Goal: Task Accomplishment & Management: Manage account settings

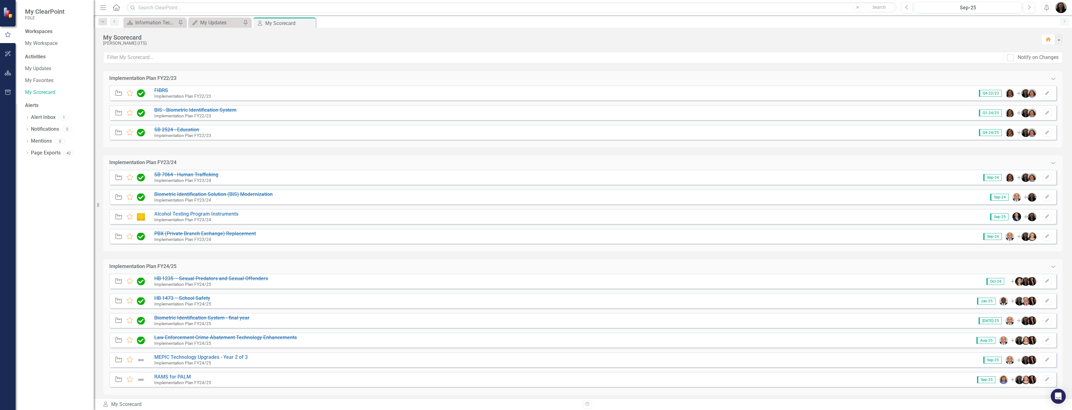
drag, startPoint x: 73, startPoint y: 272, endPoint x: 3, endPoint y: 239, distance: 76.7
click at [72, 273] on div "Workspaces My Workspace Activities My Updates My Favorites My Scorecard Alerts …" at bounding box center [55, 219] width 78 height 382
click at [146, 25] on div "Information Technology Services Landing Page" at bounding box center [155, 23] width 41 height 8
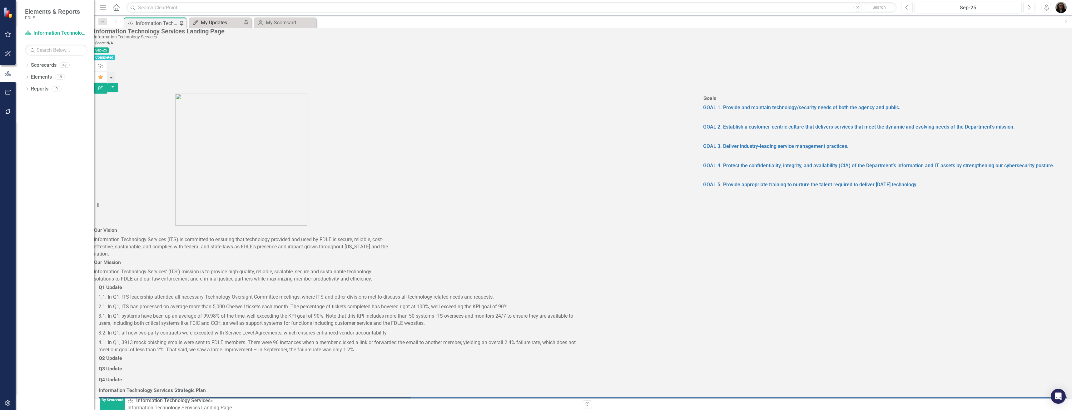
click at [228, 19] on div "My Updates" at bounding box center [221, 23] width 41 height 8
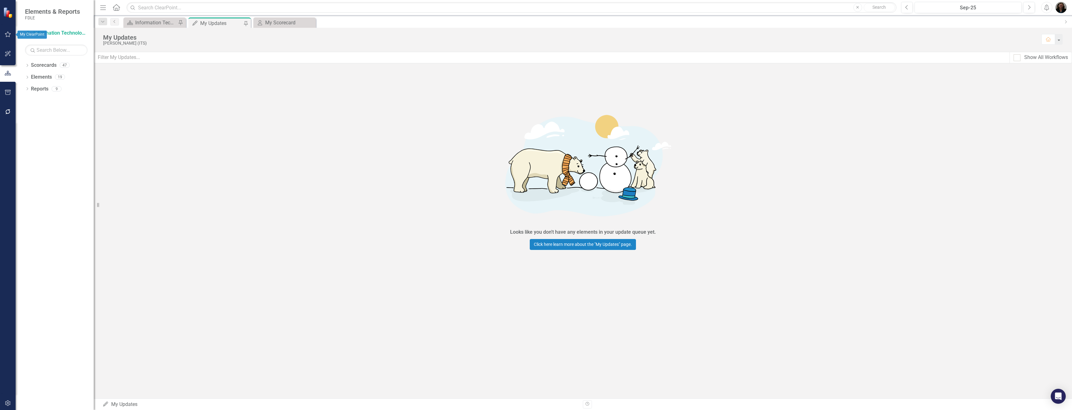
click at [8, 37] on icon "button" at bounding box center [8, 34] width 7 height 5
click at [54, 42] on link "My Workspace" at bounding box center [56, 43] width 62 height 7
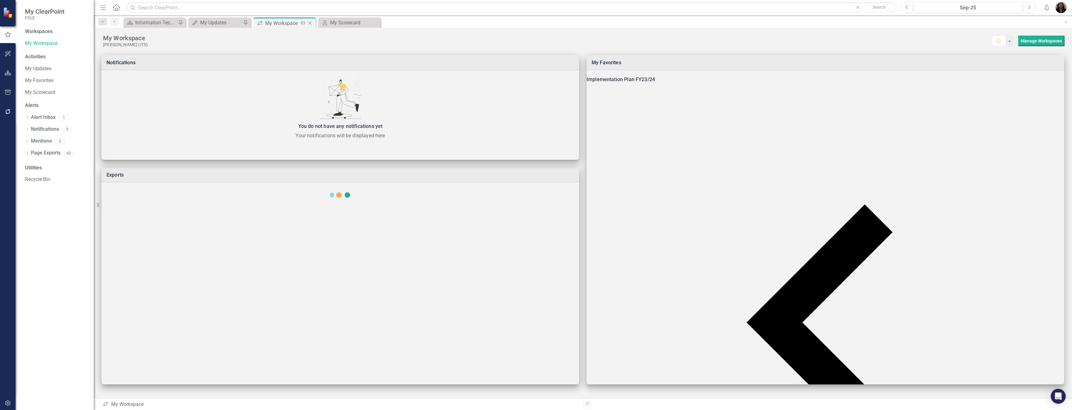
click at [302, 22] on icon "Pin" at bounding box center [302, 23] width 5 height 6
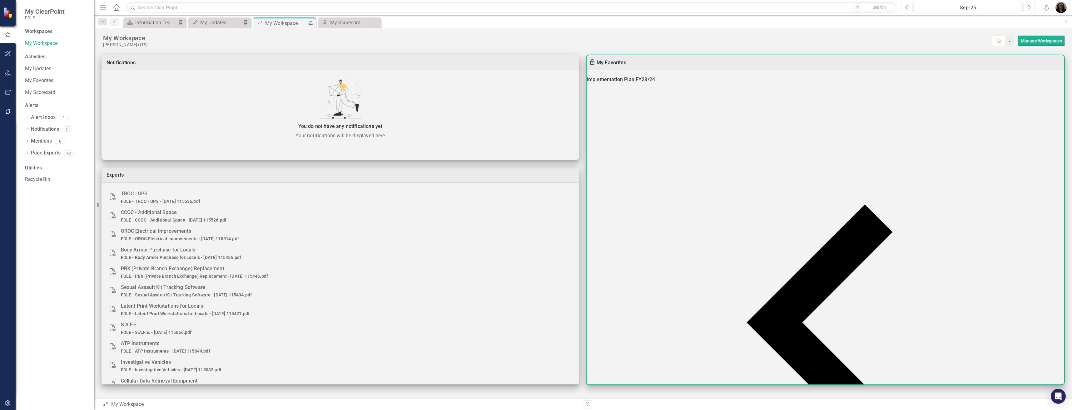
click at [650, 83] on div "Implementation Plan FY23/24" at bounding box center [824, 79] width 477 height 9
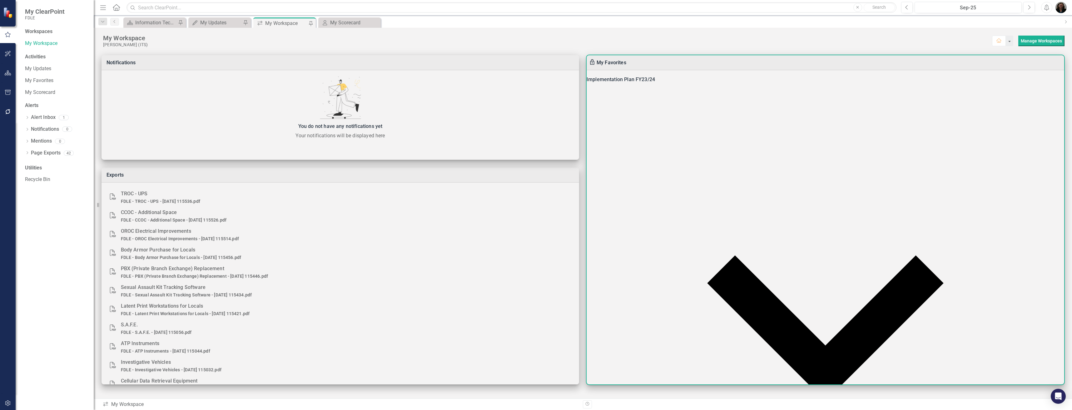
click at [646, 80] on div "Implementation Plan FY23/24" at bounding box center [824, 79] width 477 height 9
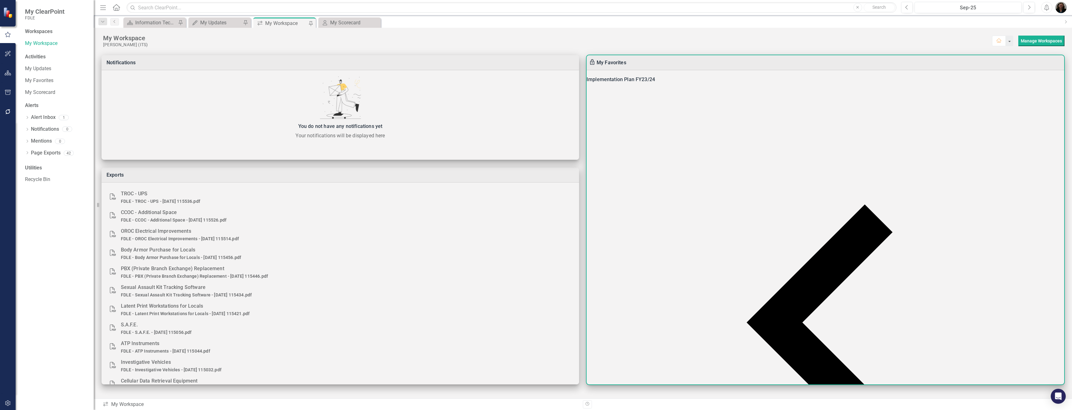
click at [635, 84] on div "Implementation Plan FY23/24" at bounding box center [824, 79] width 477 height 9
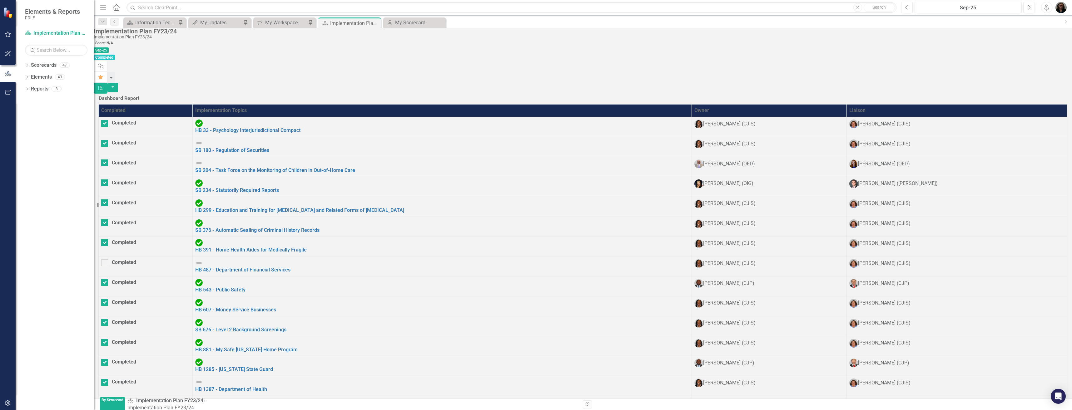
click at [133, 105] on th "Completed" at bounding box center [146, 111] width 94 height 12
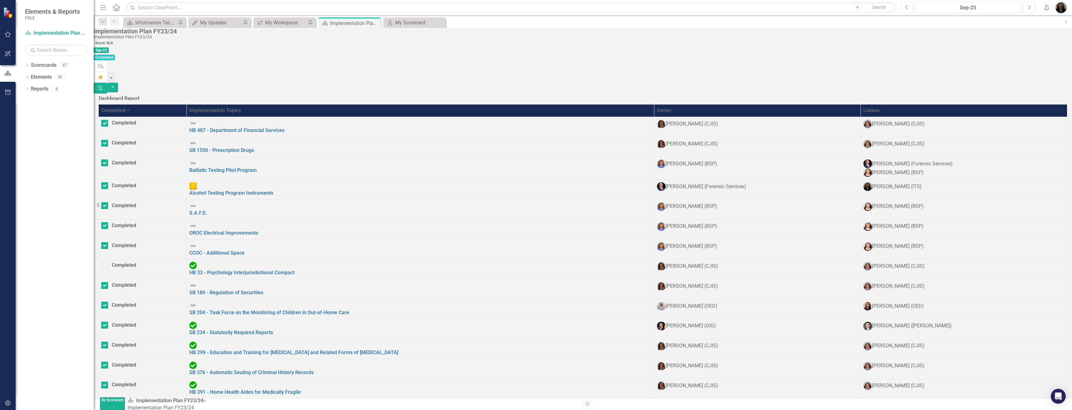
checkbox input "false"
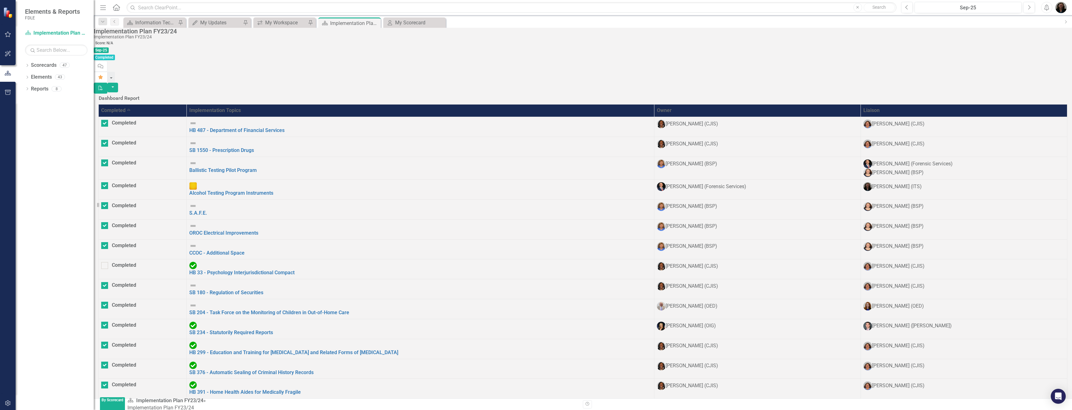
checkbox input "false"
checkbox input "true"
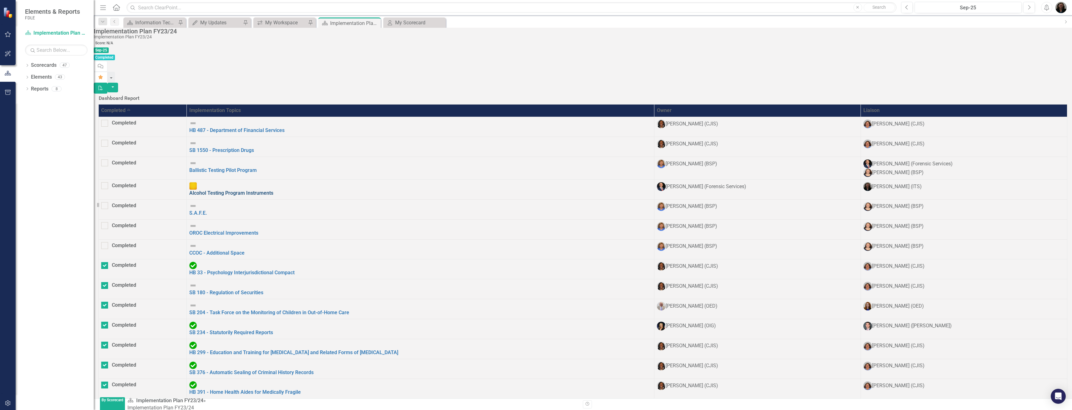
click at [273, 190] on link "Alcohol Testing Program Instruments" at bounding box center [231, 193] width 84 height 6
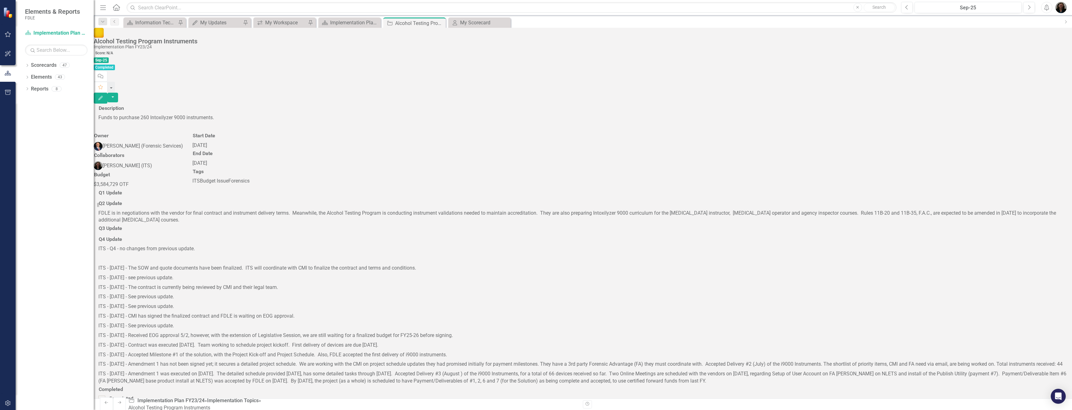
scroll to position [245, 0]
click at [548, 369] on p "ITS - [DATE] - Amendment 1 was executed on [DATE]. The detailed schedule provid…" at bounding box center [582, 377] width 969 height 16
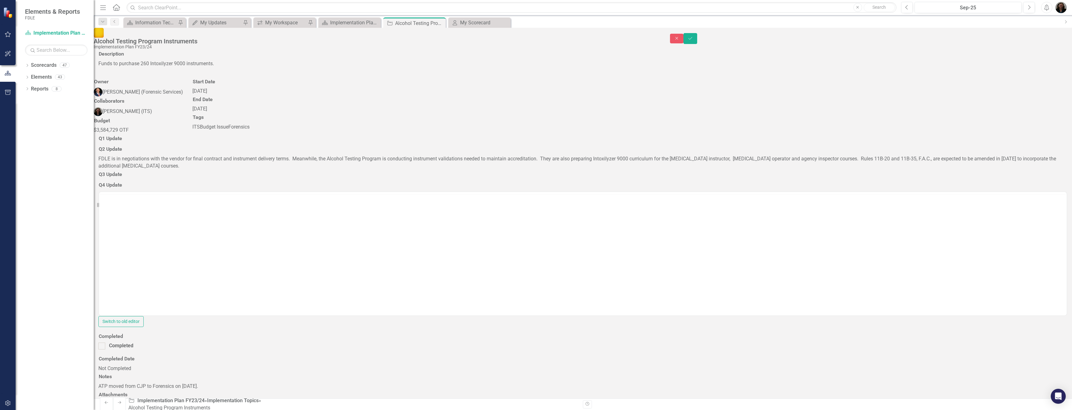
scroll to position [0, 0]
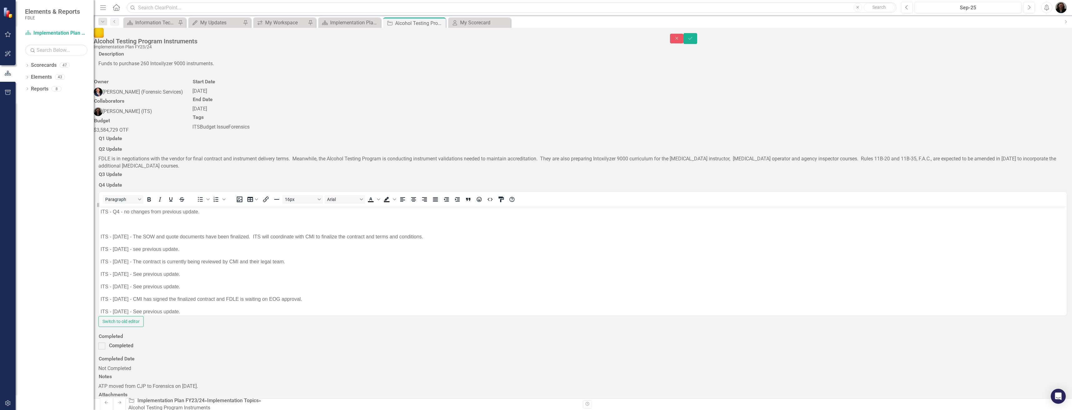
click at [185, 309] on p "ITS - [DATE] - See previous update." at bounding box center [583, 311] width 964 height 7
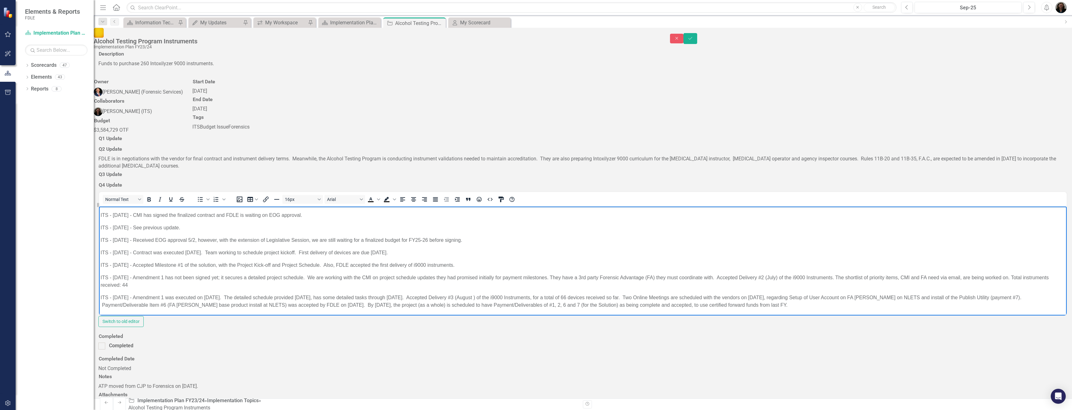
scroll to position [264, 0]
click at [815, 309] on p "ITS - [DATE] - Amendment 1 was executed on [DATE]. The detailed schedule provid…" at bounding box center [583, 301] width 964 height 15
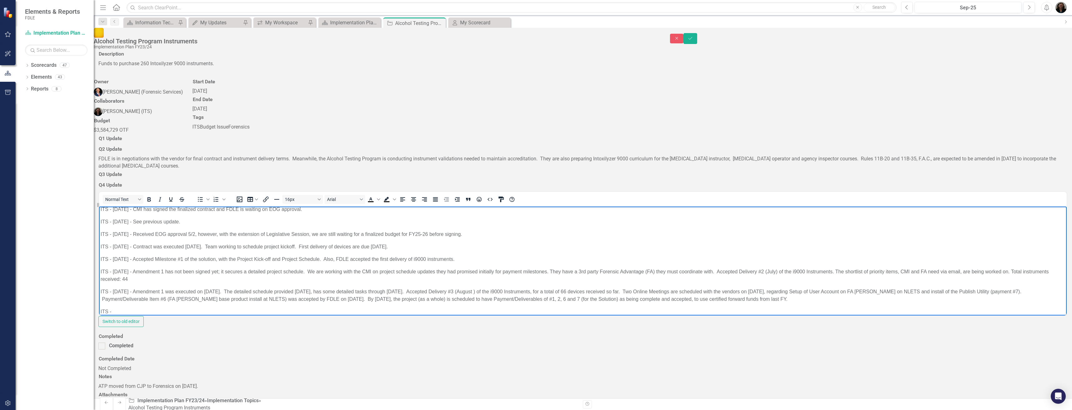
scroll to position [97, 0]
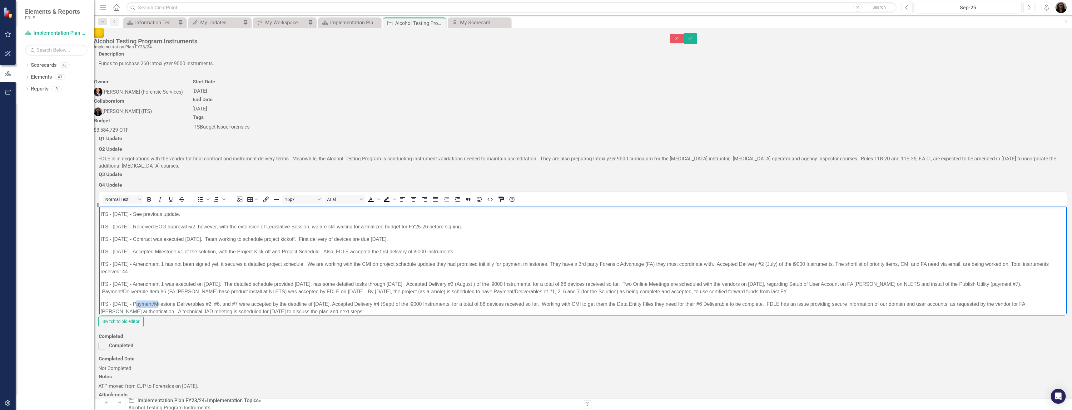
drag, startPoint x: 155, startPoint y: 304, endPoint x: 135, endPoint y: 300, distance: 20.2
click at [135, 300] on p "ITS - [DATE] - Payment/Milestone Deliverables #2, #6, and #7 were accepted by t…" at bounding box center [583, 307] width 964 height 15
click at [253, 303] on p "ITS - [DATE] - Milestone Deliverables #2, #6, and #7 were accepted by the deadl…" at bounding box center [583, 307] width 964 height 15
click at [310, 306] on p "ITS - [DATE] - Milestone Deliverables #2, #6, and #7 were accepted by the deadl…" at bounding box center [583, 307] width 964 height 15
click at [361, 304] on p "ITS - [DATE] - Milestone Deliverables #2, #6, and #7 were accepted by the deadl…" at bounding box center [583, 307] width 964 height 15
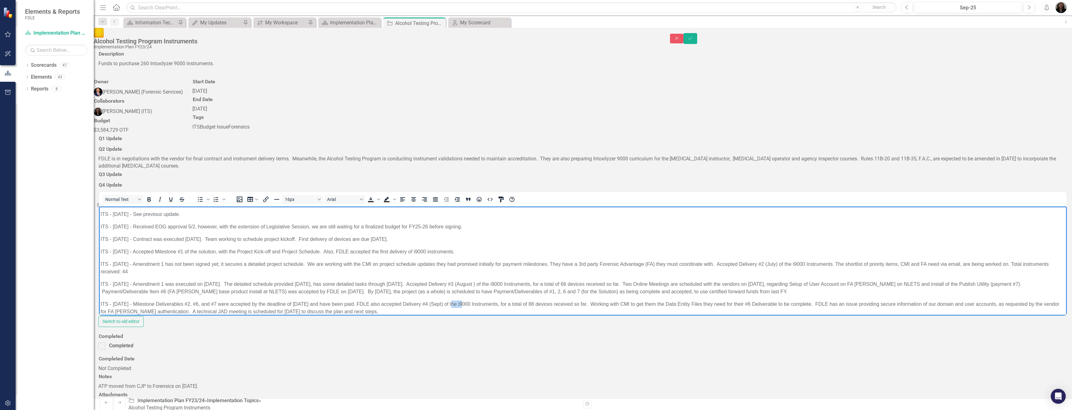
drag, startPoint x: 460, startPoint y: 304, endPoint x: 451, endPoint y: 304, distance: 8.7
click at [451, 304] on p "ITS - [DATE] - Milestone Deliverables #2, #6, and #7 were accepted by the deadl…" at bounding box center [583, 307] width 964 height 15
click at [133, 304] on p "ITS - [DATE] - Milestone Deliverables #2, #6, and #7 were accepted by the deadl…" at bounding box center [583, 307] width 964 height 15
click at [619, 304] on p "ITS - [DATE] - System Implementation Deliverables #2, #6, and #7 were accepted …" at bounding box center [583, 307] width 964 height 15
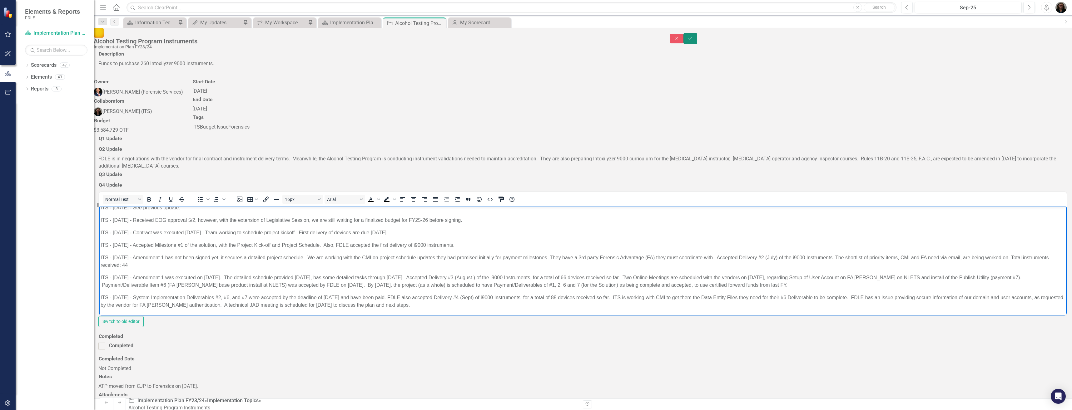
click at [693, 37] on icon "Save" at bounding box center [690, 38] width 6 height 4
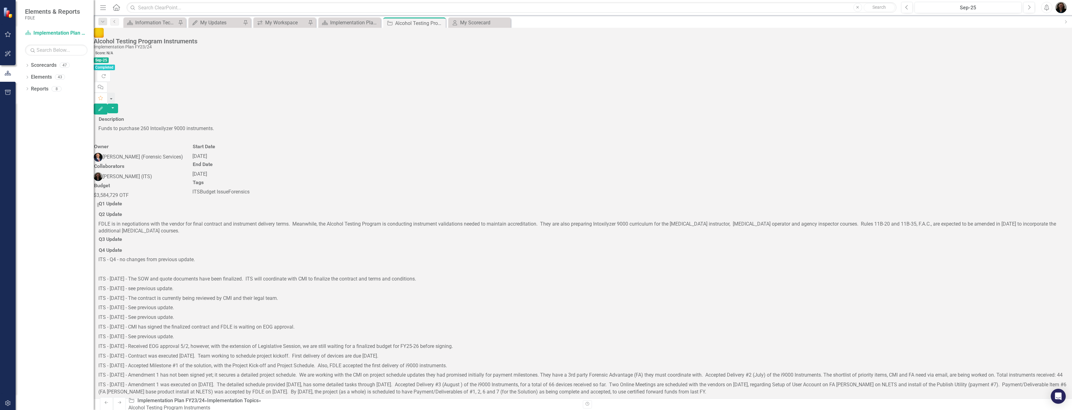
scroll to position [0, 0]
click at [441, 23] on icon "Close" at bounding box center [440, 23] width 6 height 5
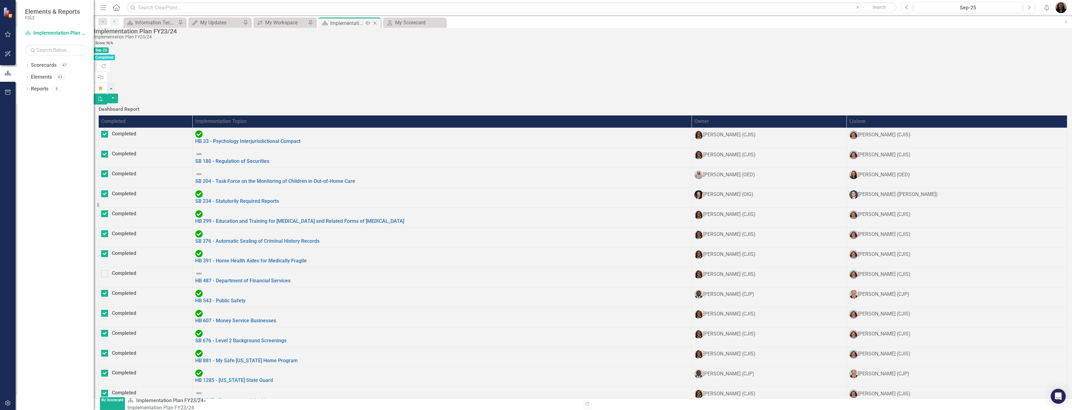
click at [376, 23] on icon "Close" at bounding box center [375, 23] width 6 height 5
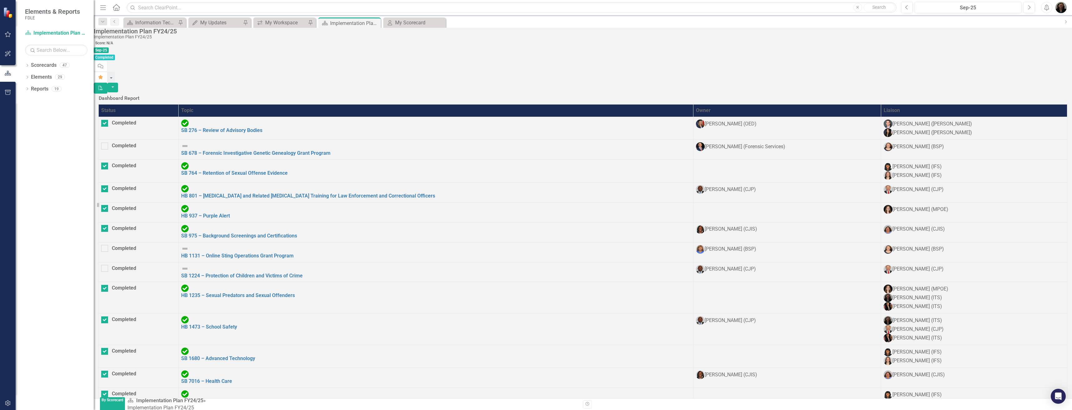
click at [159, 105] on th "Status" at bounding box center [139, 111] width 80 height 12
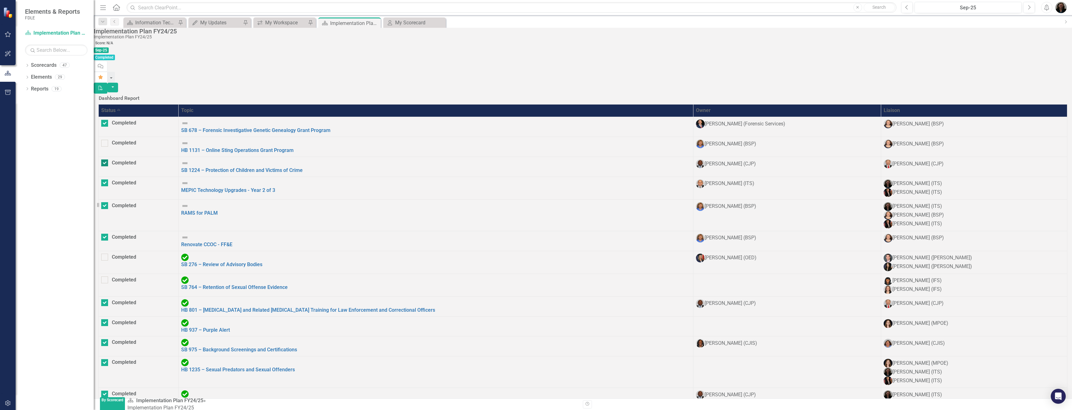
checkbox input "false"
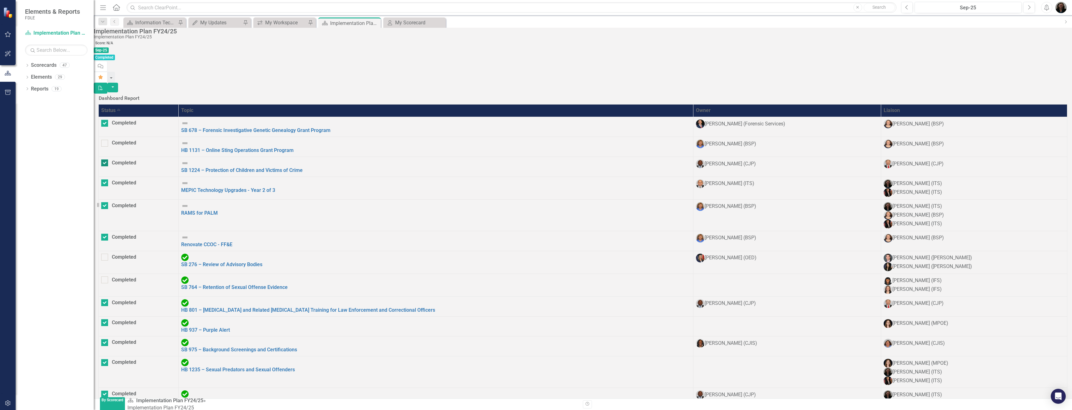
checkbox input "true"
click at [325, 105] on th "Topic" at bounding box center [436, 111] width 515 height 12
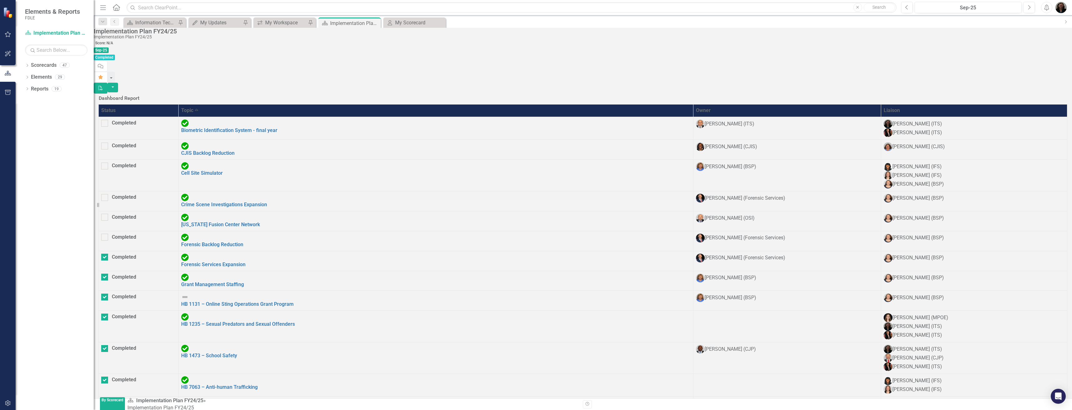
checkbox input "true"
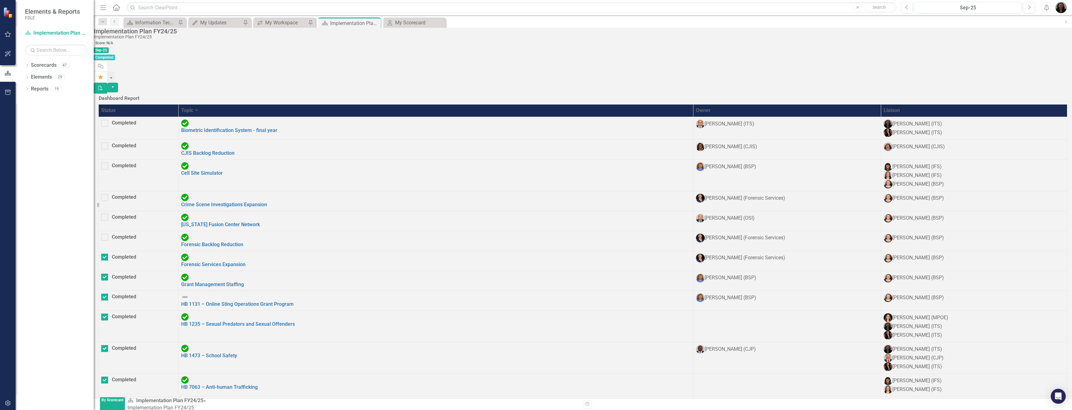
checkbox input "true"
checkbox input "false"
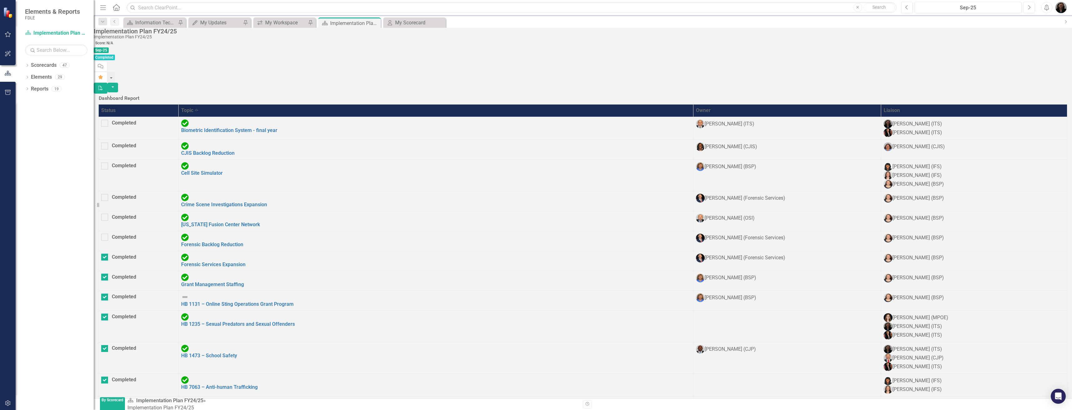
checkbox input "false"
click at [277, 127] on link "Biometric Identification System - final year" at bounding box center [229, 130] width 96 height 6
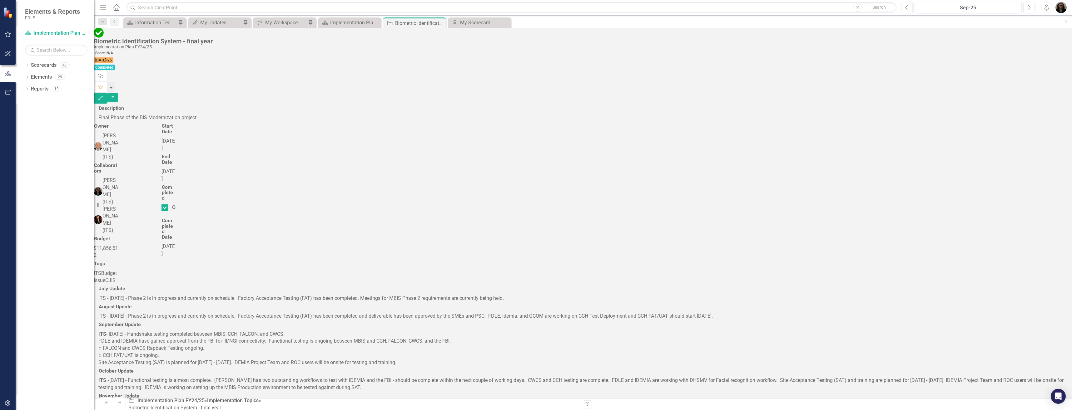
scroll to position [443, 0]
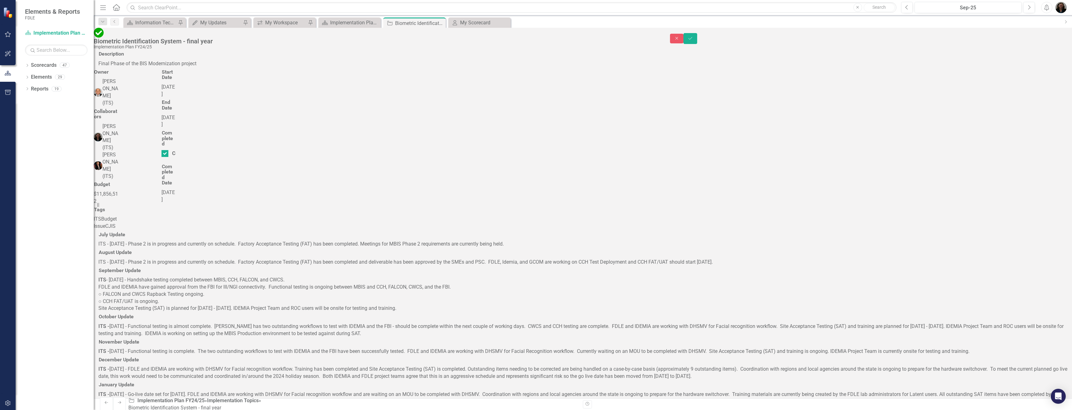
scroll to position [0, 0]
paste body "Rich Text Area. Press ALT-0 for help."
click at [693, 36] on icon "Save" at bounding box center [690, 38] width 6 height 4
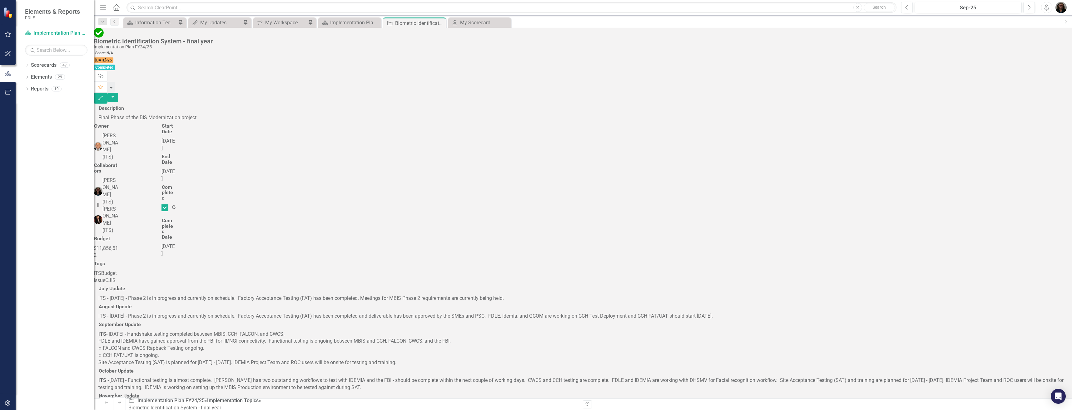
scroll to position [464, 0]
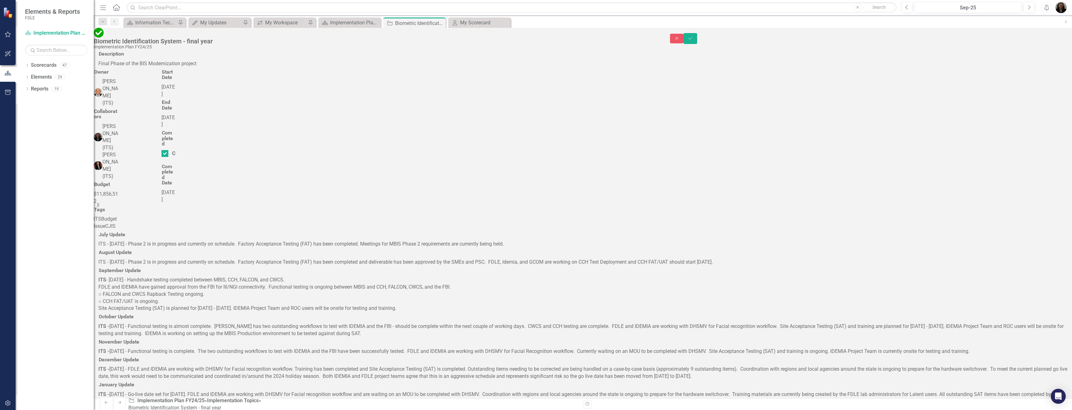
scroll to position [0, 0]
drag, startPoint x: 246, startPoint y: 627, endPoint x: 197, endPoint y: 626, distance: 49.0
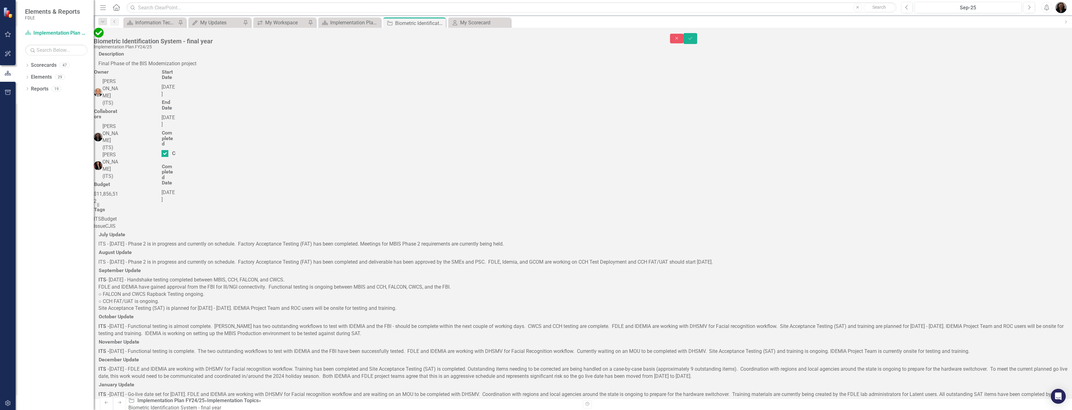
drag, startPoint x: 320, startPoint y: 636, endPoint x: 422, endPoint y: 638, distance: 102.7
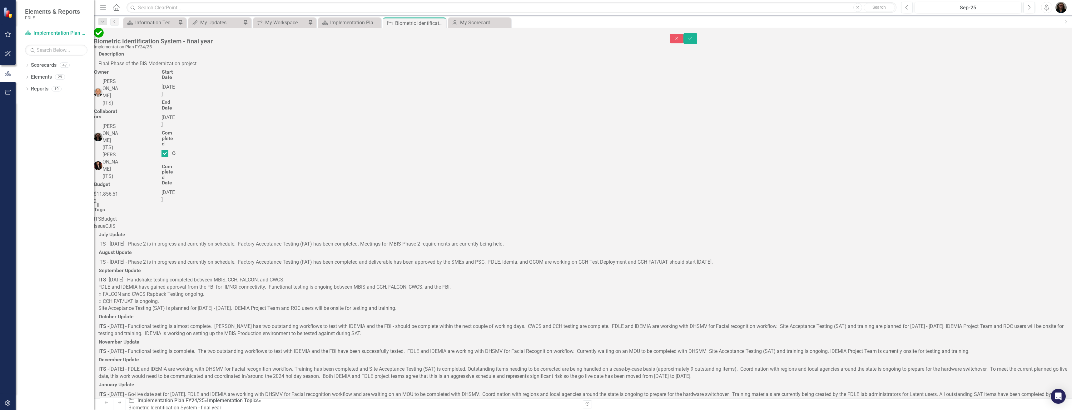
drag, startPoint x: 347, startPoint y: 634, endPoint x: 385, endPoint y: 635, distance: 37.5
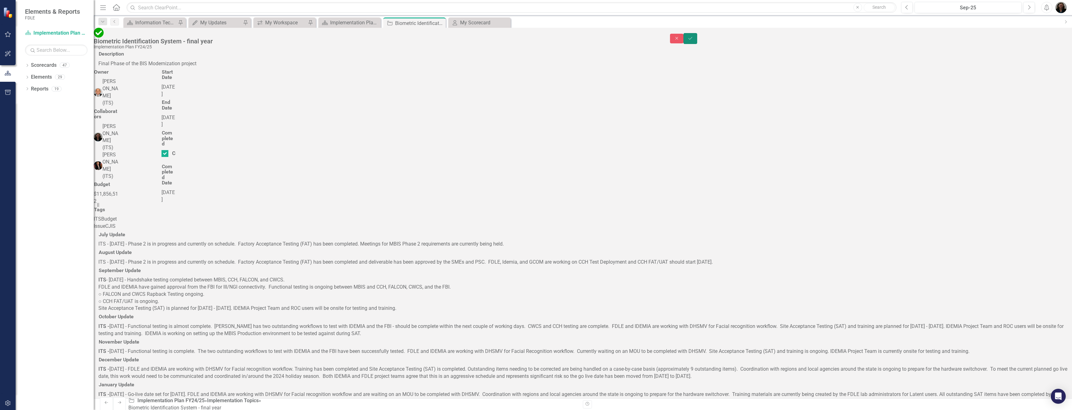
click at [697, 39] on button "Save" at bounding box center [690, 38] width 14 height 11
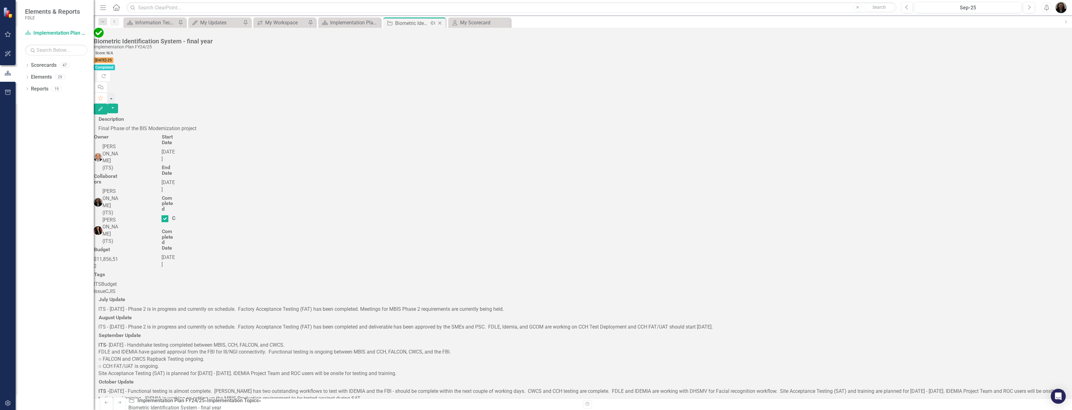
click at [440, 23] on icon "Close" at bounding box center [440, 23] width 6 height 5
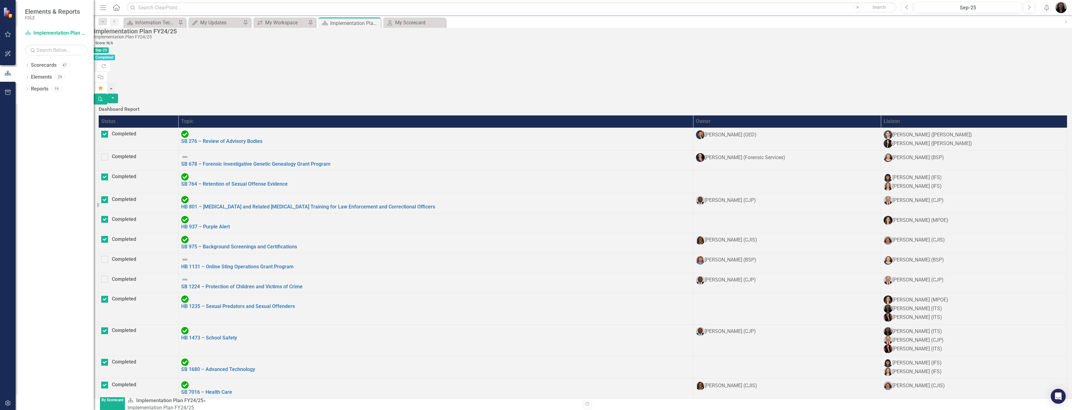
click at [175, 116] on th "Status" at bounding box center [139, 122] width 80 height 12
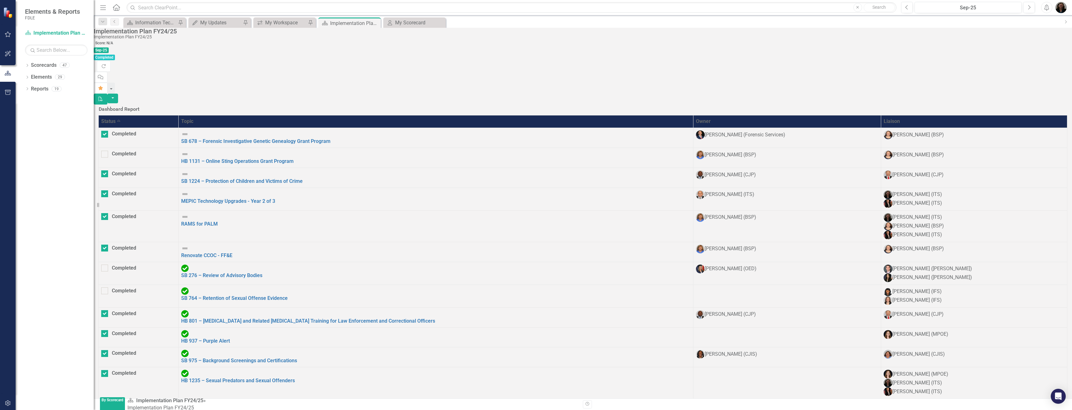
checkbox input "false"
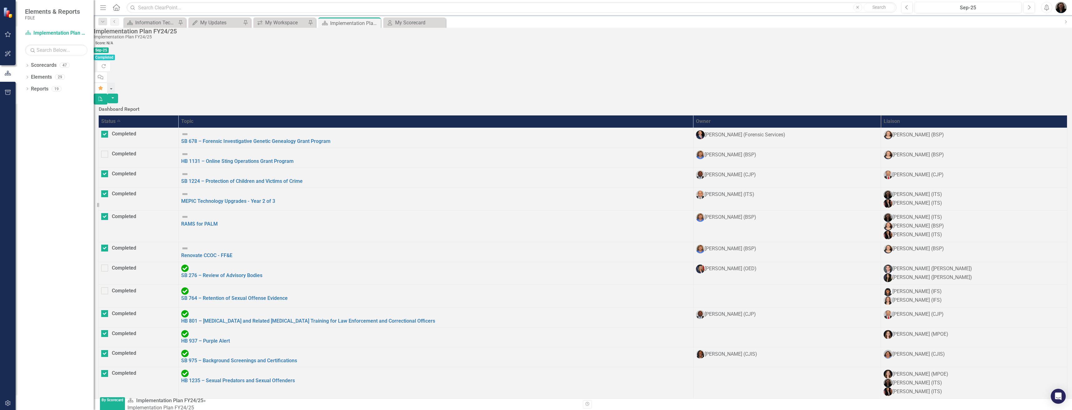
checkbox input "true"
click at [275, 198] on link "MEPIC Technology Upgrades - Year 2 of 3" at bounding box center [228, 201] width 94 height 6
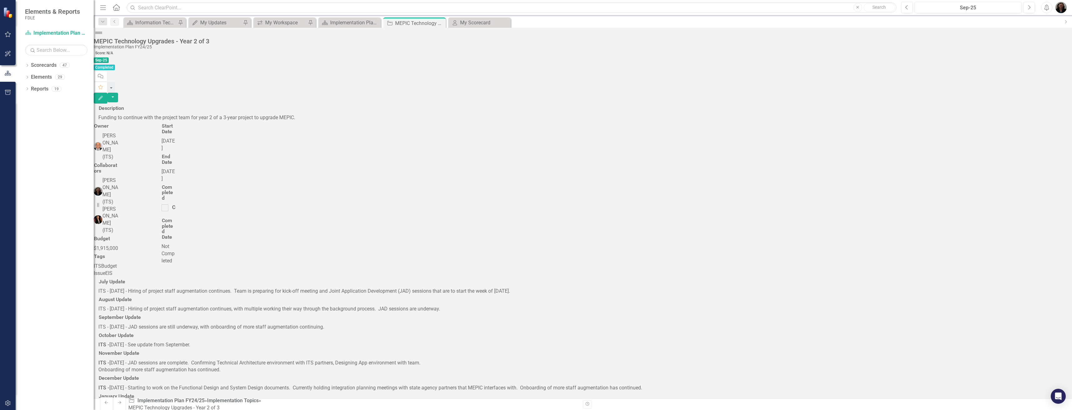
scroll to position [377, 0]
click at [358, 21] on div "Implementation Plan FY24/25" at bounding box center [351, 23] width 43 height 8
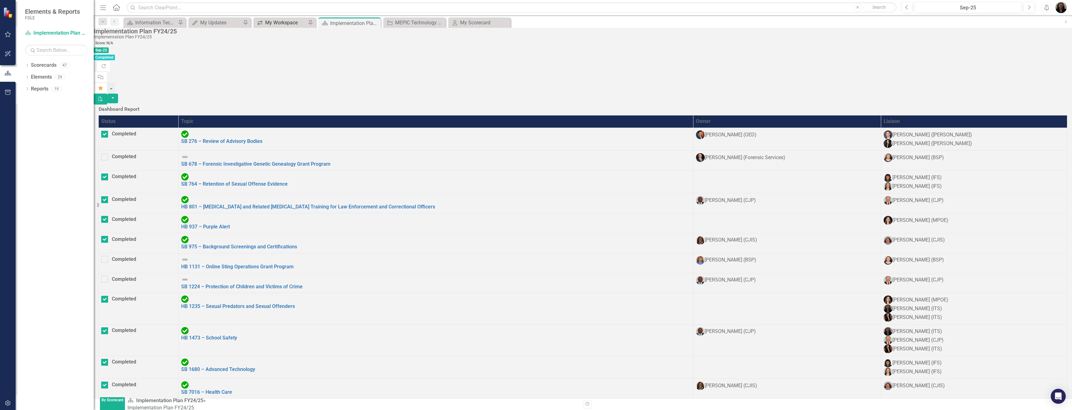
click at [290, 22] on div "My Workspace" at bounding box center [285, 23] width 41 height 8
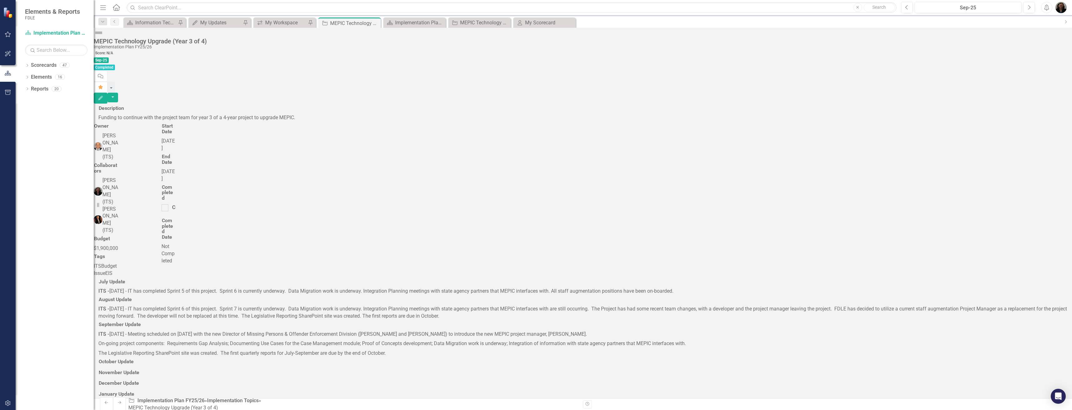
scroll to position [62, 0]
click at [141, 368] on div at bounding box center [582, 368] width 969 height 0
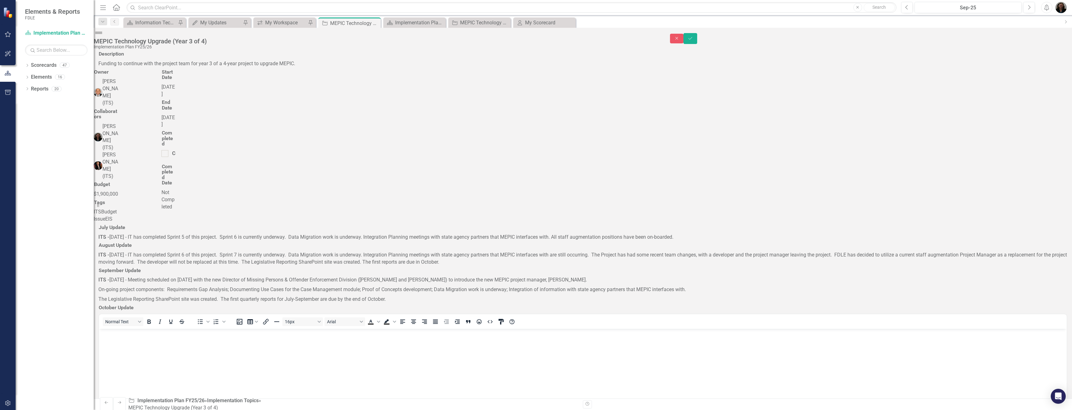
scroll to position [0, 0]
click at [121, 344] on body "Rich Text Area. Press ALT-0 for help." at bounding box center [582, 376] width 967 height 94
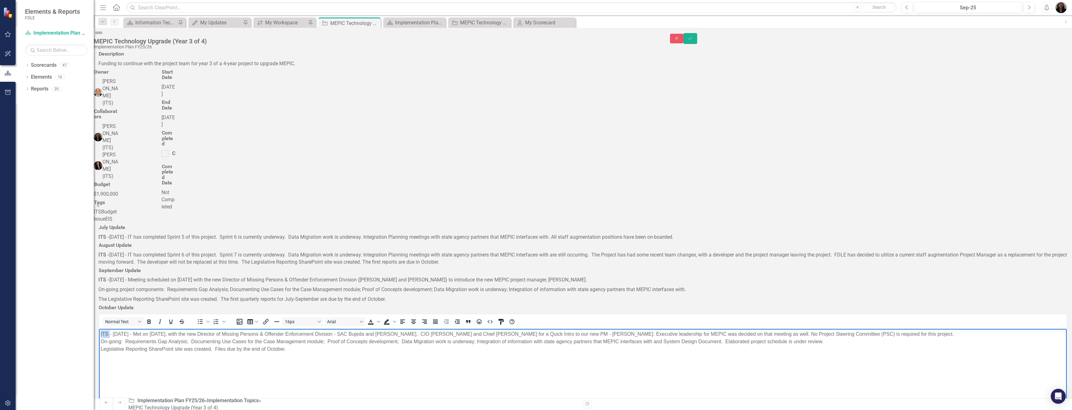
drag, startPoint x: 110, startPoint y: 333, endPoint x: 63, endPoint y: 332, distance: 46.5
click at [99, 332] on html "ITS - [DATE] - Met on [DATE], with the new Director of Missing Persons & Offend…" at bounding box center [582, 376] width 967 height 94
click at [264, 383] on body "ITS - [DATE] - Met on [DATE], with the new Director of Missing Persons & Offend…" at bounding box center [582, 376] width 967 height 94
click at [165, 334] on p "ITS - [DATE] - Met on [DATE], with the new Director of Missing Persons & Offend…" at bounding box center [583, 342] width 964 height 22
click at [140, 334] on p "ITS - [DATE] - Met on [DATE] with the new Director of Missing Persons & Offende…" at bounding box center [583, 342] width 964 height 22
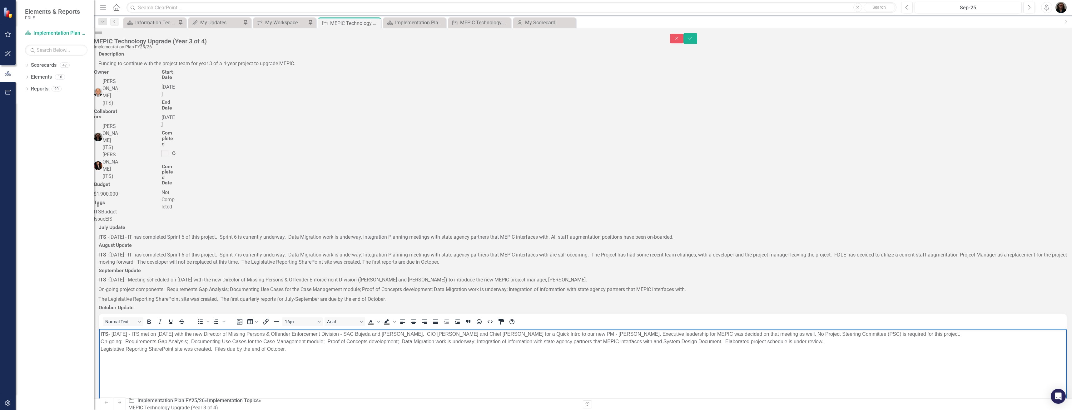
click at [344, 334] on p "ITS - [DATE] - ITS met on [DATE] with the new Director of Missing Persons & Off…" at bounding box center [583, 342] width 964 height 22
drag, startPoint x: 370, startPoint y: 334, endPoint x: 372, endPoint y: 338, distance: 4.3
click at [370, 334] on p "ITS - [DATE] - ITS met on [DATE] with the new Director of Missing Persons & Off…" at bounding box center [583, 342] width 964 height 22
click at [433, 377] on body "ITS - [DATE] - ITS met on [DATE] with the new Director of Missing Persons & Off…" at bounding box center [582, 376] width 967 height 94
drag, startPoint x: 383, startPoint y: 334, endPoint x: 371, endPoint y: 333, distance: 11.2
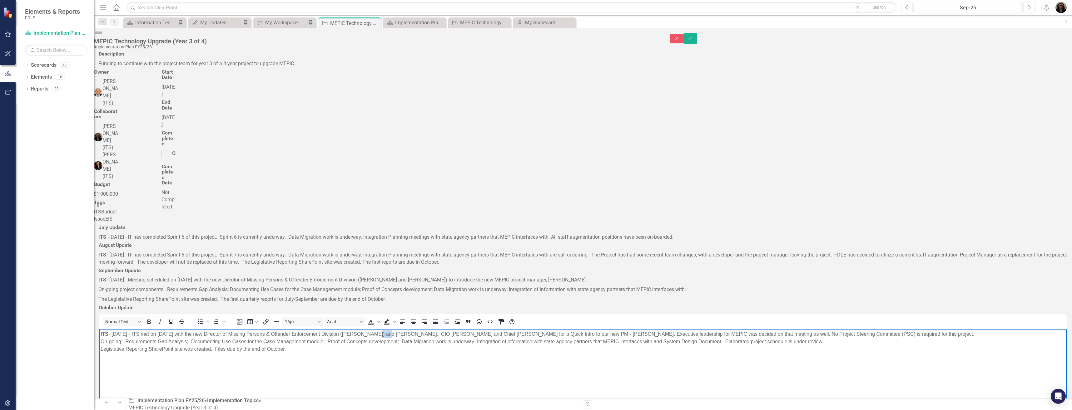
click at [371, 333] on p "ITS - [DATE] - ITS met on [DATE] with the new Director of Missing Persons & Off…" at bounding box center [583, 342] width 964 height 22
click at [442, 333] on p "ITS - [DATE] - ITS met on [DATE] with the new Director of Missing Persons & Off…" at bounding box center [583, 342] width 964 height 22
click at [454, 333] on p "ITS - [DATE] - ITS met on [DATE] with the new Director of Missing Persons & Off…" at bounding box center [583, 342] width 964 height 22
drag, startPoint x: 617, startPoint y: 334, endPoint x: 509, endPoint y: 335, distance: 107.4
click at [509, 335] on p "ITS - [DATE] - ITS met on [DATE] with the new Director of Missing Persons & Off…" at bounding box center [583, 342] width 964 height 22
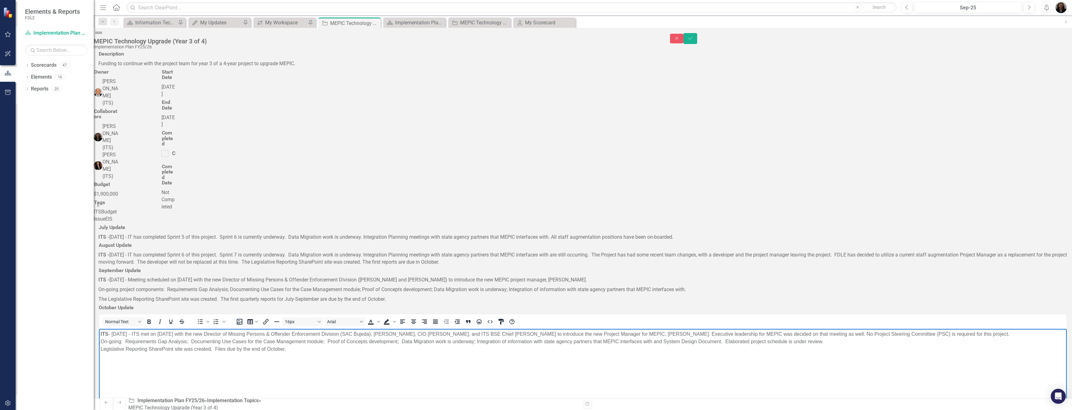
click at [763, 332] on p "ITS - [DATE] - ITS met on [DATE] with the new Director of Missing Persons & Off…" at bounding box center [583, 342] width 964 height 22
click at [101, 341] on p "ITS - [DATE] - ITS met on [DATE] with the new Director of Missing Persons & Off…" at bounding box center [583, 342] width 964 height 22
click at [120, 341] on p "ITS - [DATE] - ITS met on [DATE] with the new Director of Missing Persons & Off…" at bounding box center [583, 342] width 964 height 22
click at [100, 349] on body "ITS - [DATE] - ITS met on [DATE] with the new Director of Missing Persons & Off…" at bounding box center [582, 376] width 967 height 94
drag, startPoint x: 967, startPoint y: 343, endPoint x: 960, endPoint y: 342, distance: 7.6
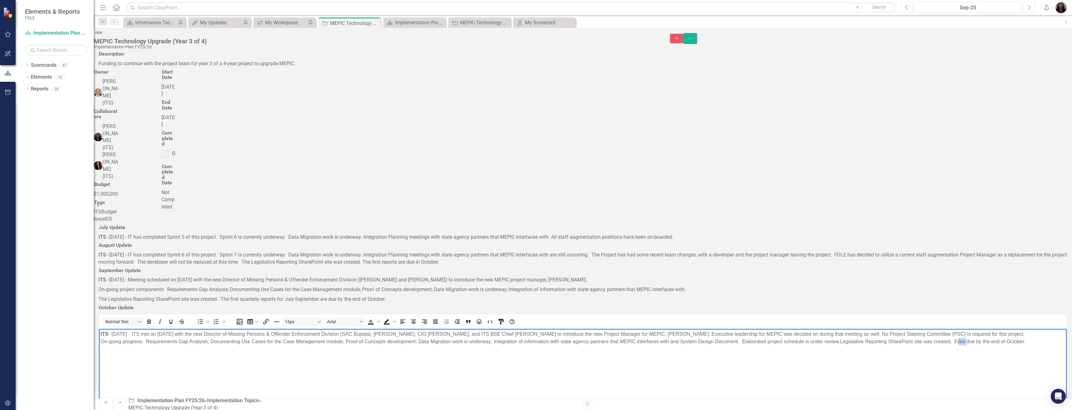
click at [960, 342] on p "ITS - [DATE] - ITS met on [DATE] with the new Director of Missing Persons & Off…" at bounding box center [583, 338] width 964 height 15
drag, startPoint x: 977, startPoint y: 342, endPoint x: 956, endPoint y: 341, distance: 21.5
click at [956, 341] on p "ITS - [DATE] - ITS met on [DATE] with the new Director of Missing Persons & Off…" at bounding box center [583, 338] width 964 height 15
click at [239, 373] on body "ITS - [DATE] - ITS met on [DATE] with the new Director of Missing Persons & Off…" at bounding box center [582, 376] width 967 height 94
click at [959, 342] on p "ITS - [DATE] - ITS met on [DATE] with the new Director of Missing Persons & Off…" at bounding box center [583, 342] width 964 height 22
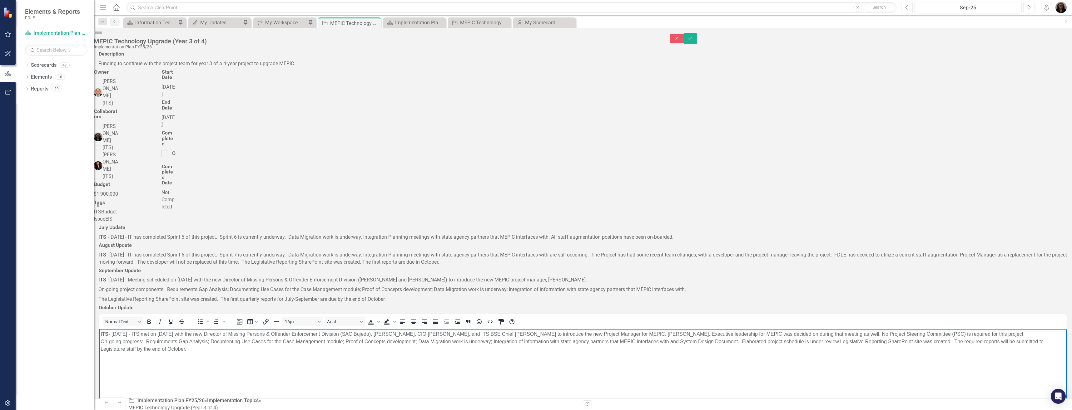
click at [240, 380] on body "ITS - [DATE] - ITS met on [DATE] with the new Director of Missing Persons & Off…" at bounding box center [582, 376] width 967 height 94
click at [693, 36] on icon "Save" at bounding box center [690, 38] width 6 height 4
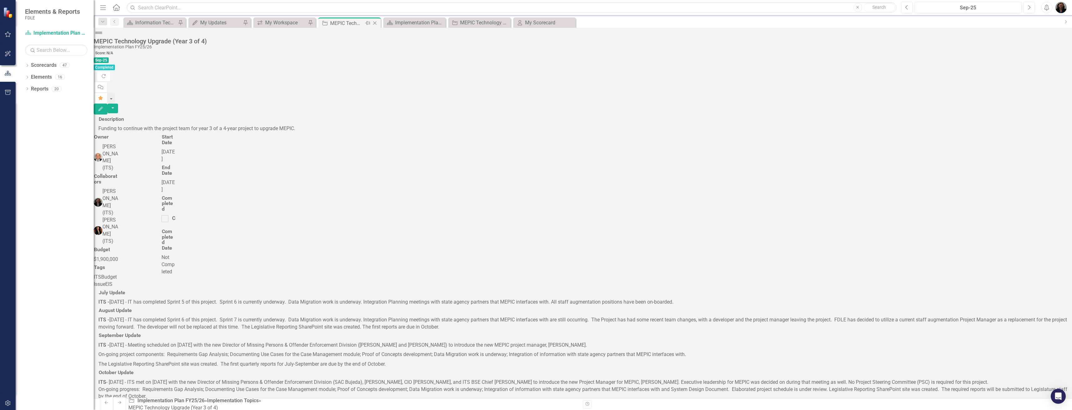
click at [376, 23] on icon "Close" at bounding box center [375, 23] width 6 height 5
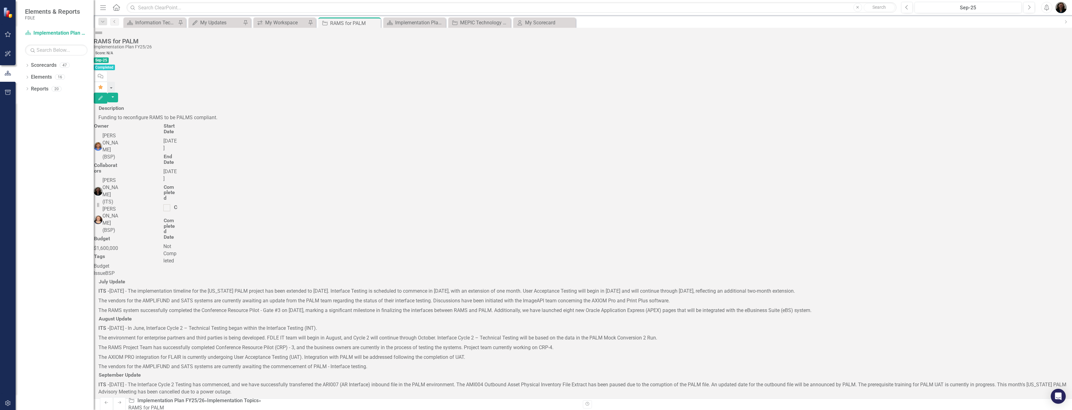
scroll to position [125, 0]
click at [145, 410] on div at bounding box center [582, 416] width 969 height 0
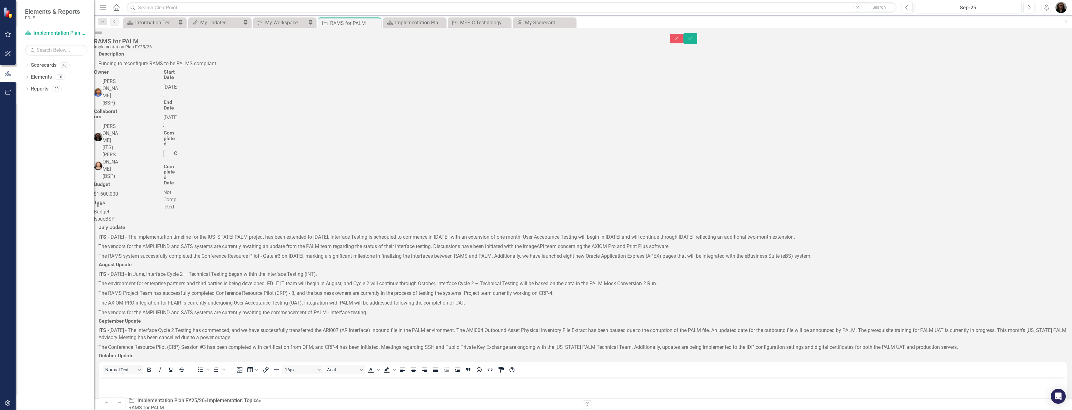
scroll to position [0, 0]
click at [153, 366] on icon "Bold" at bounding box center [148, 369] width 7 height 7
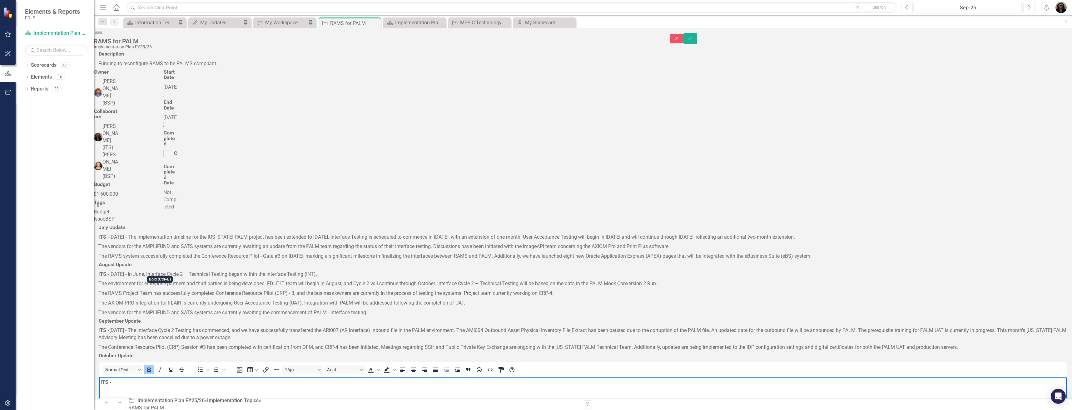
click at [153, 366] on icon "Bold" at bounding box center [148, 369] width 7 height 7
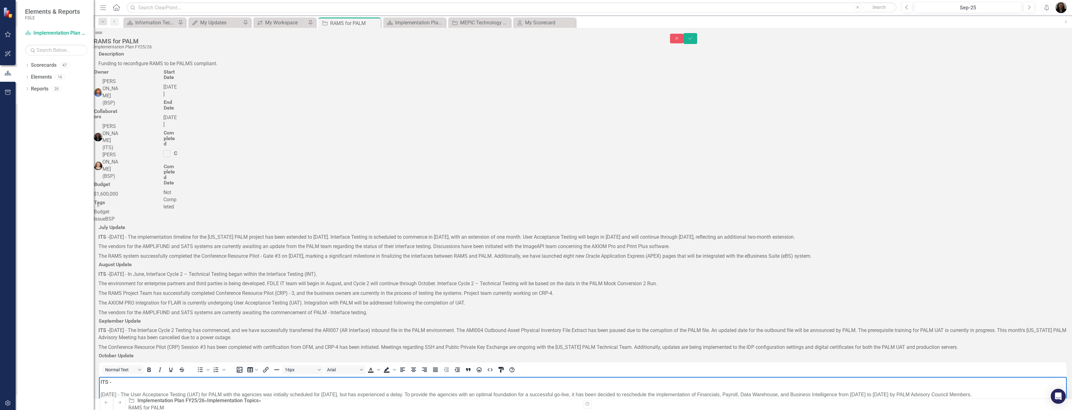
click at [101, 394] on p "[DATE] - The User Acceptance Testing (UAT) for PALM with the agencies was initi…" at bounding box center [583, 394] width 964 height 7
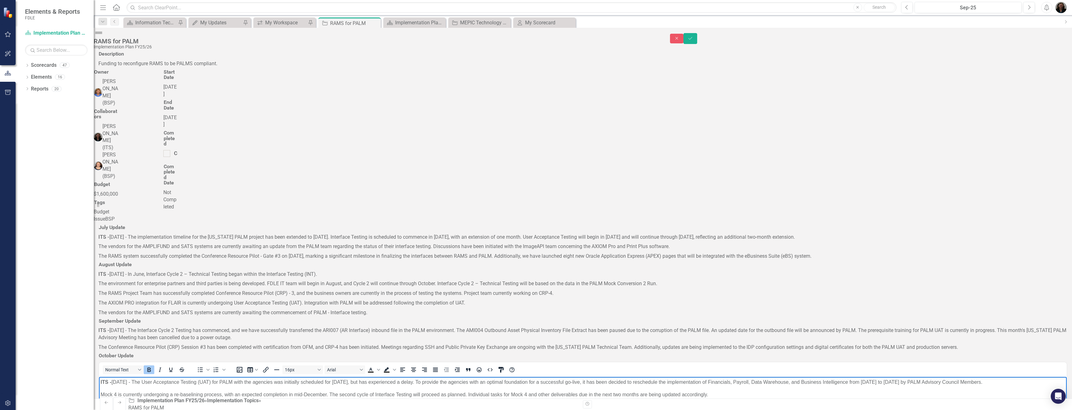
click at [332, 408] on p "The IT team will proactively engage with all BSE managers to ensure that applic…" at bounding box center [583, 407] width 964 height 7
click at [693, 38] on icon "Save" at bounding box center [690, 38] width 6 height 4
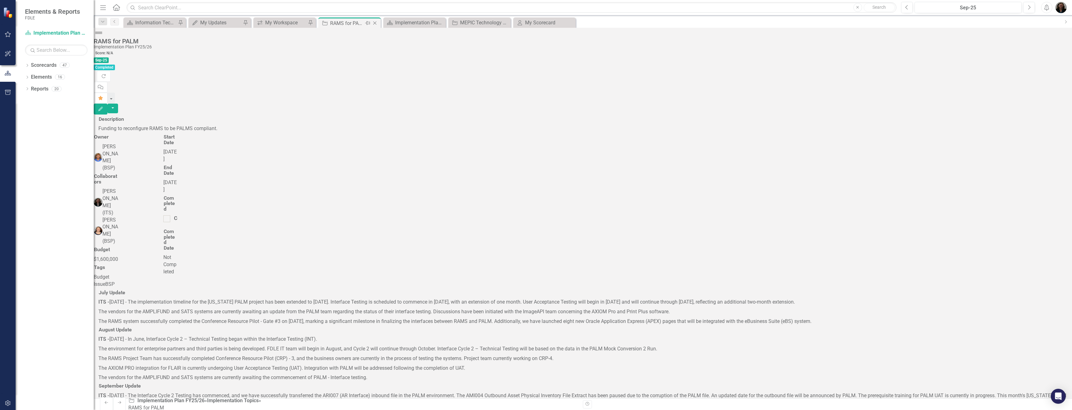
click at [374, 23] on icon "Close" at bounding box center [375, 23] width 6 height 5
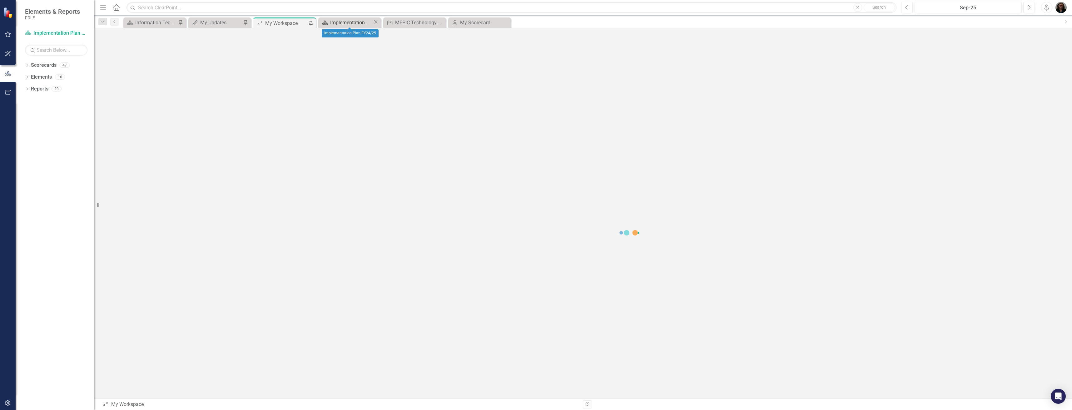
click at [349, 22] on div "Implementation Plan FY24/25" at bounding box center [351, 23] width 43 height 8
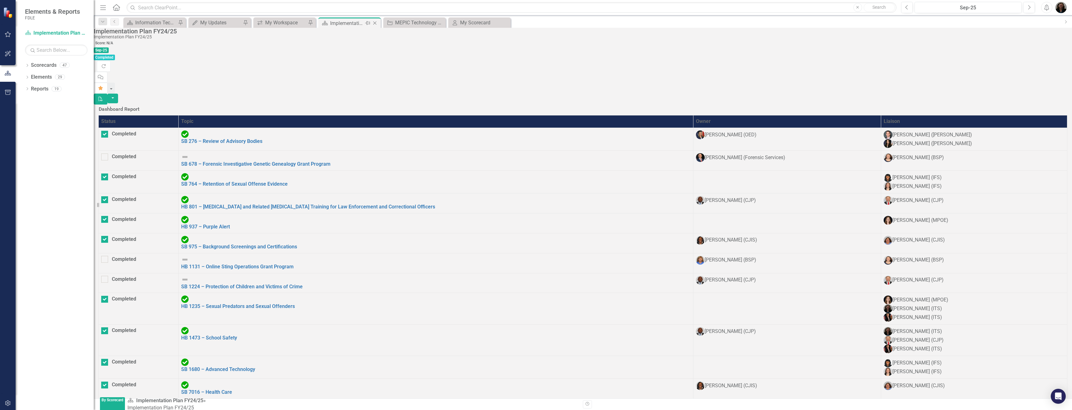
click at [375, 22] on icon "Close" at bounding box center [375, 23] width 6 height 5
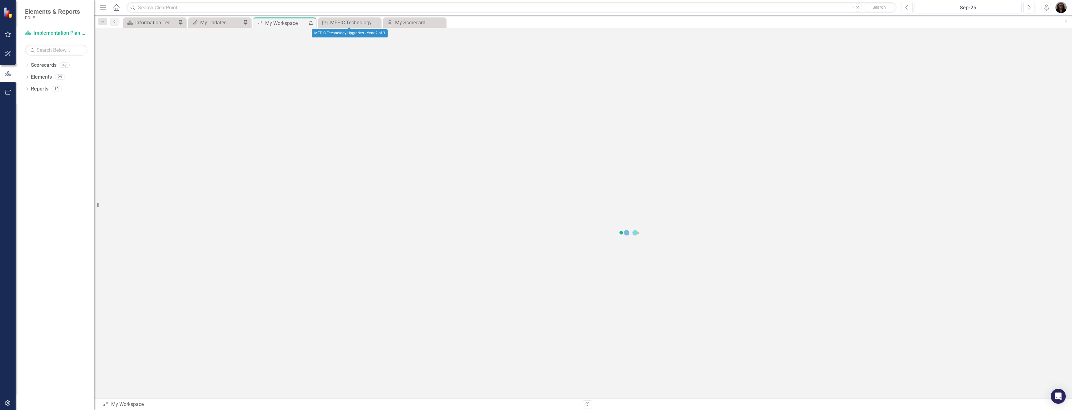
click at [0, 0] on icon at bounding box center [0, 0] width 0 height 0
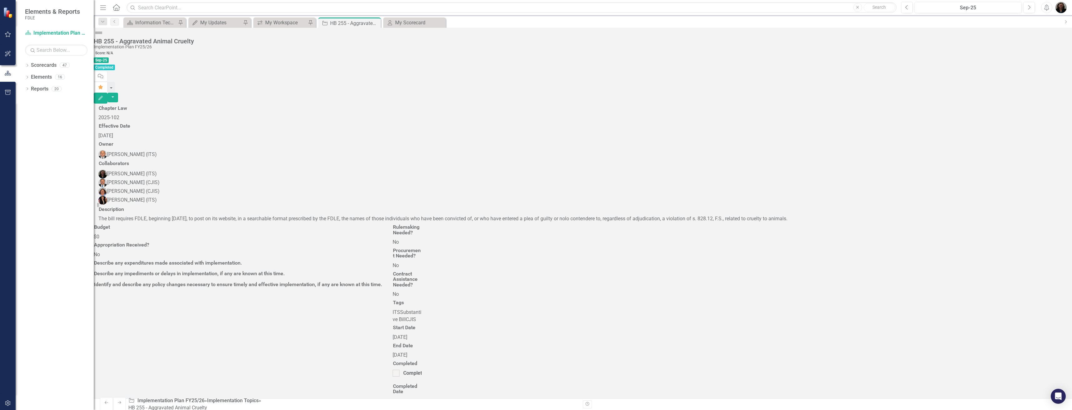
scroll to position [250, 0]
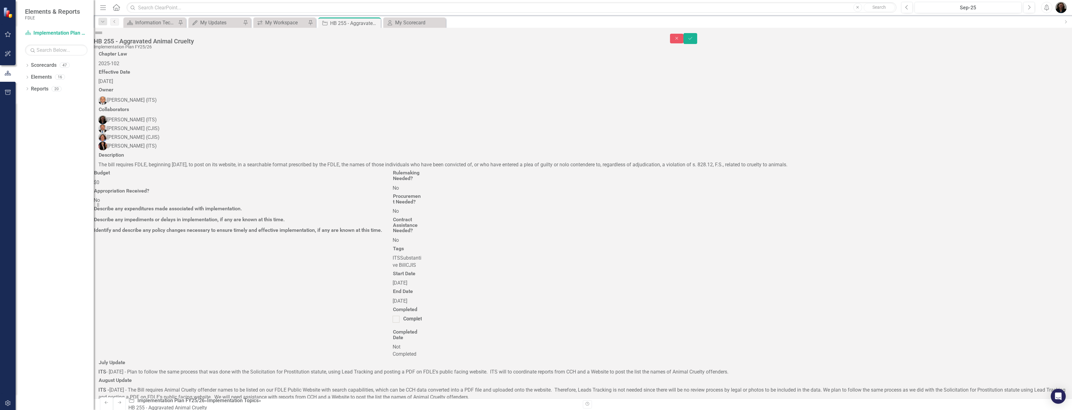
scroll to position [0, 0]
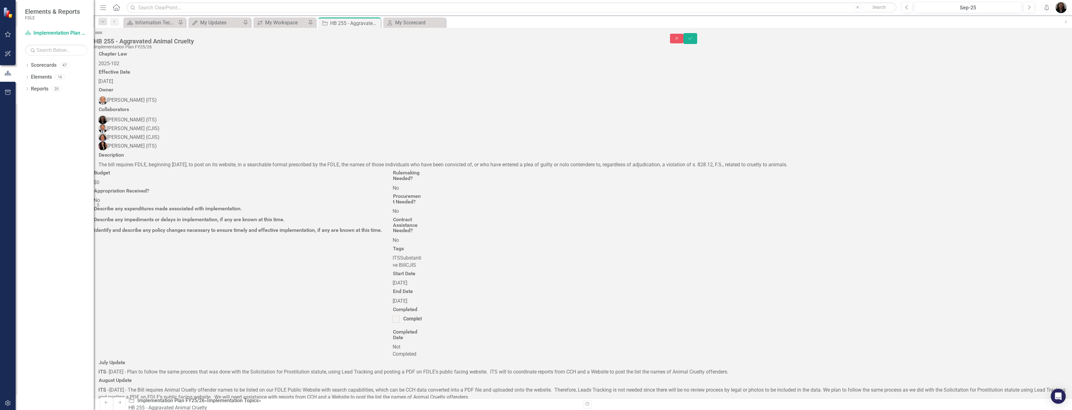
click at [693, 38] on icon "Save" at bounding box center [690, 38] width 6 height 4
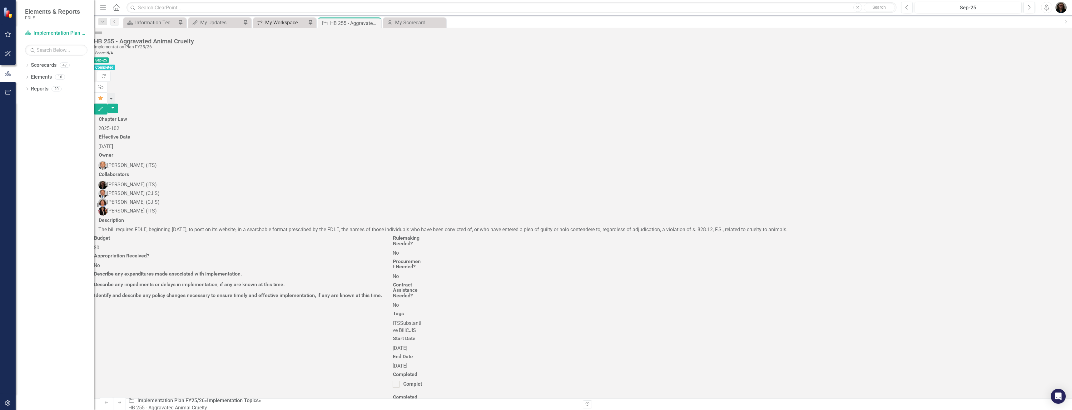
click at [287, 24] on div "My Workspace" at bounding box center [285, 23] width 41 height 8
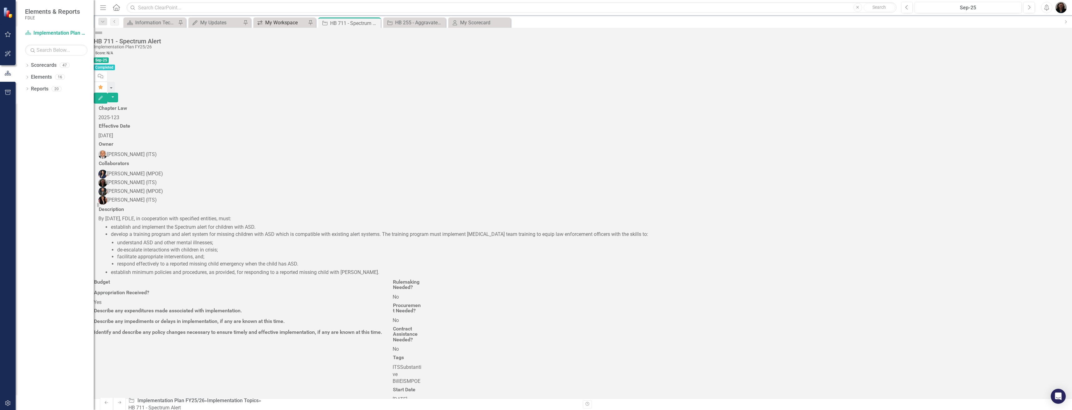
click at [285, 24] on div "My Workspace" at bounding box center [285, 23] width 41 height 8
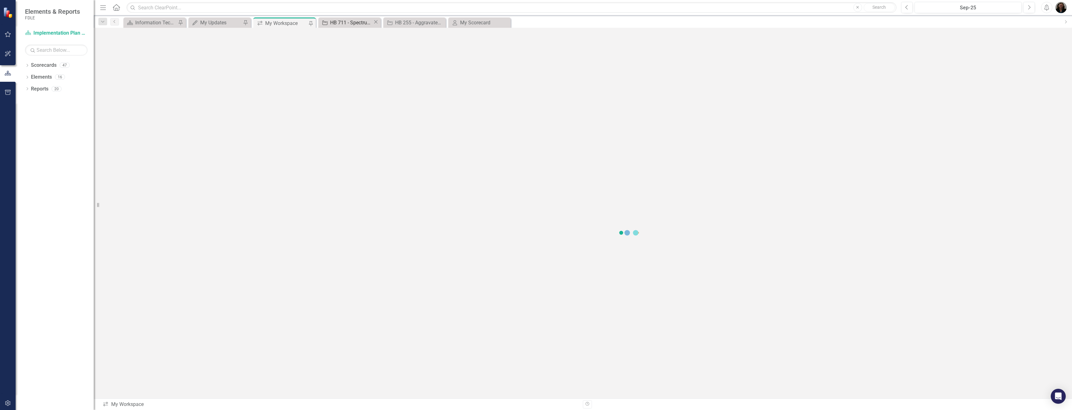
click at [357, 19] on div "HB 711 - Spectrum Alert" at bounding box center [351, 23] width 43 height 8
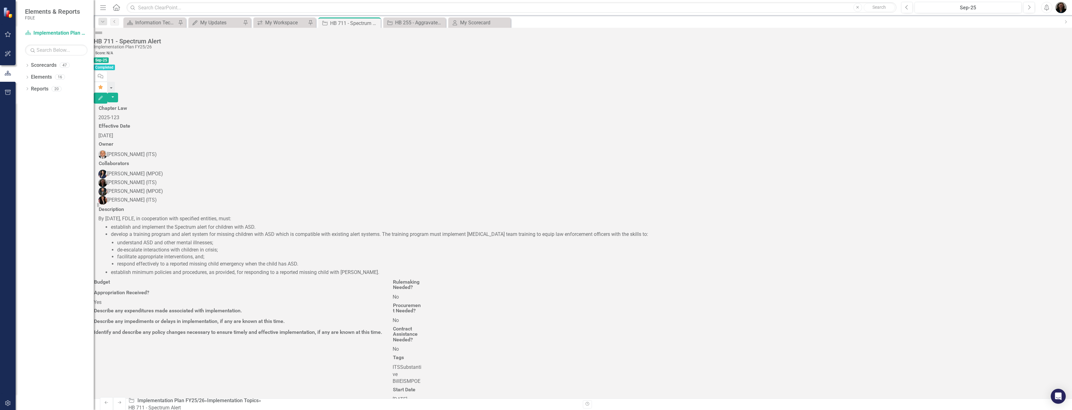
scroll to position [375, 0]
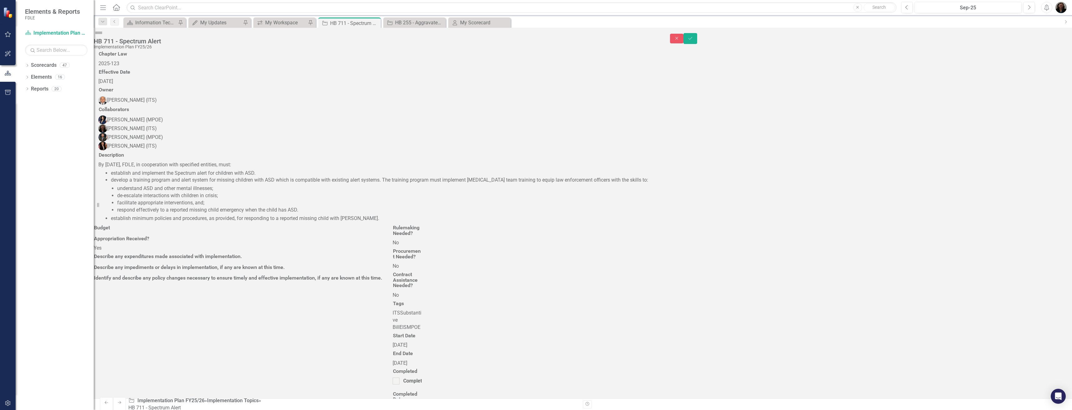
scroll to position [0, 0]
drag, startPoint x: 251, startPoint y: 579, endPoint x: 275, endPoint y: 618, distance: 46.1
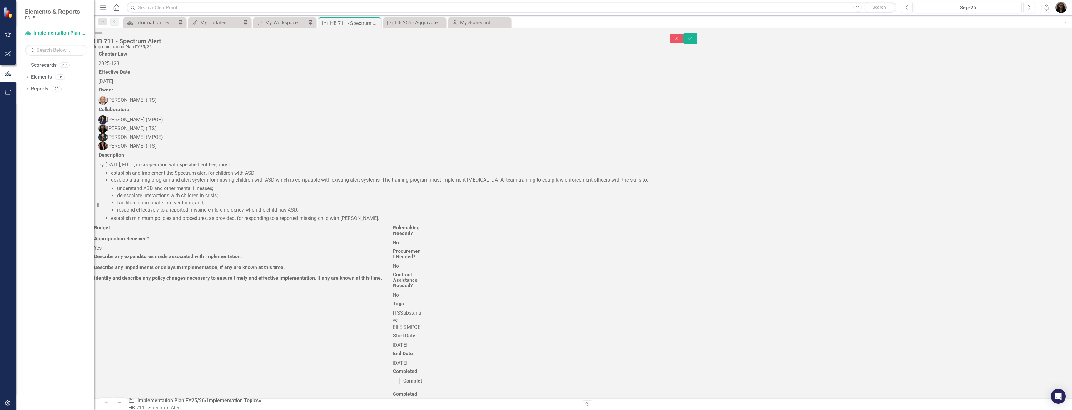
drag, startPoint x: 428, startPoint y: 579, endPoint x: 388, endPoint y: 580, distance: 39.7
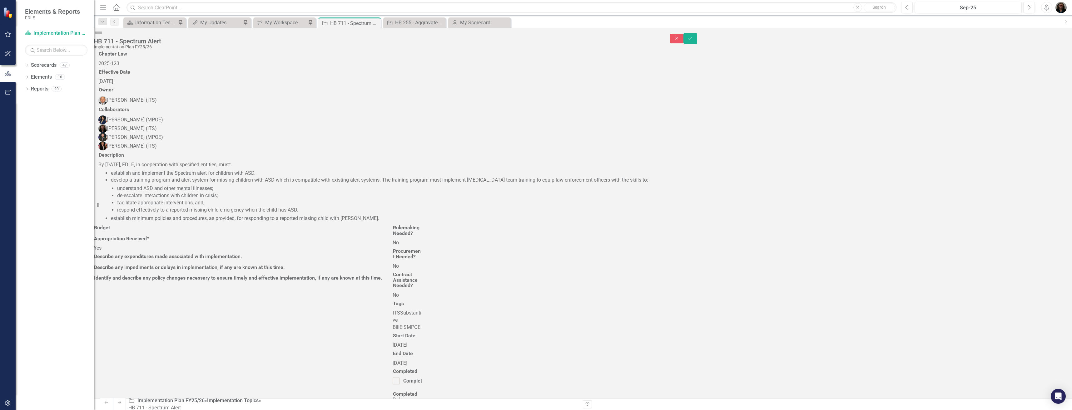
drag, startPoint x: 930, startPoint y: 579, endPoint x: 911, endPoint y: 578, distance: 19.7
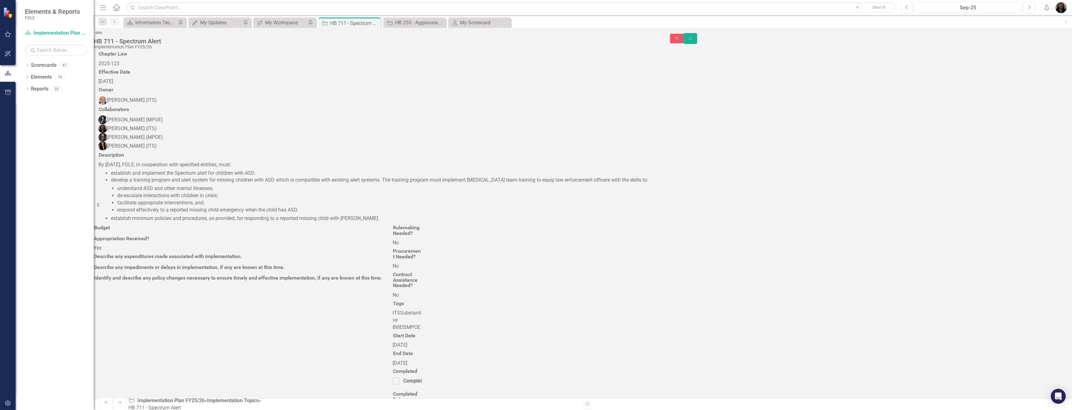
drag, startPoint x: 196, startPoint y: 586, endPoint x: 188, endPoint y: 586, distance: 7.5
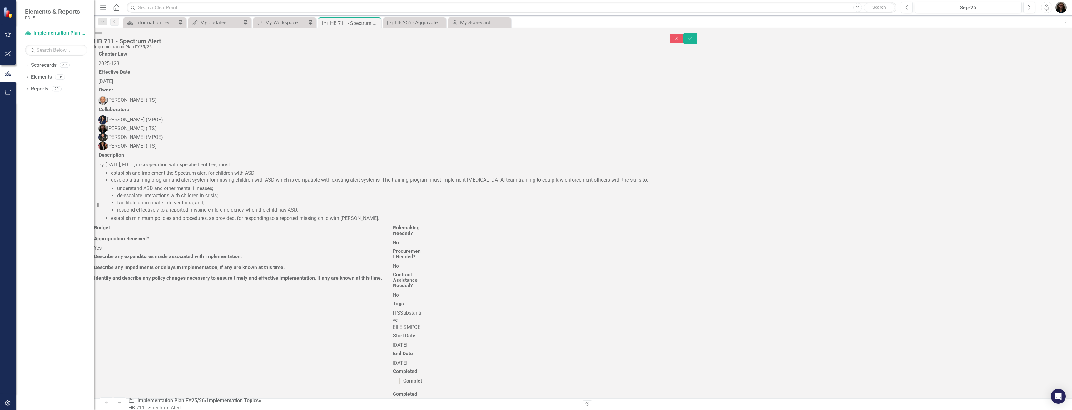
click at [693, 37] on icon "Save" at bounding box center [690, 38] width 6 height 4
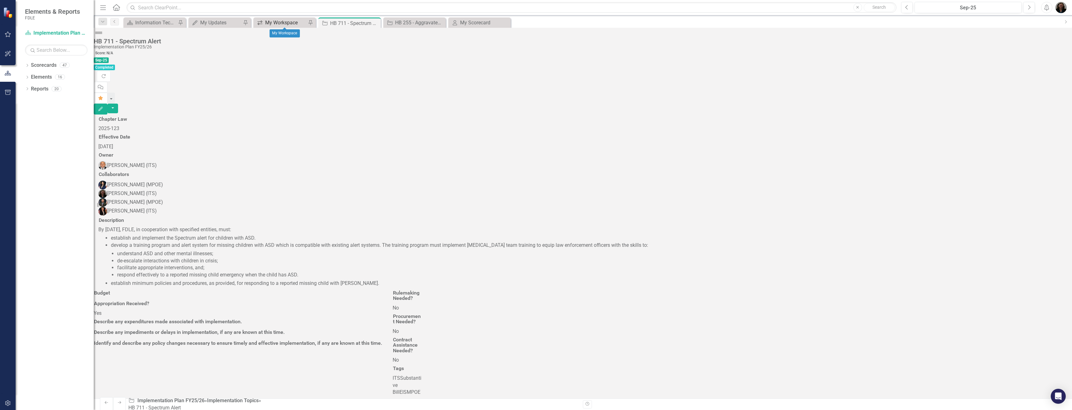
click at [280, 22] on div "My Workspace" at bounding box center [285, 23] width 41 height 8
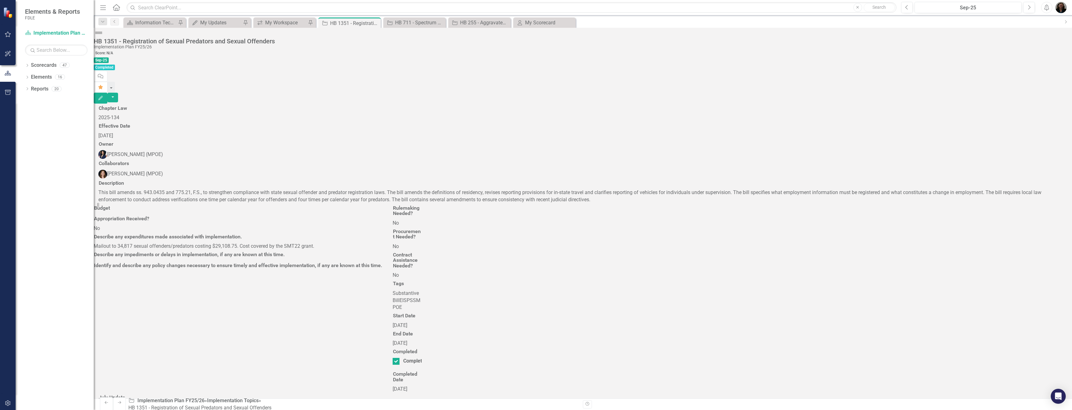
scroll to position [250, 0]
drag, startPoint x: 1018, startPoint y: 217, endPoint x: 1008, endPoint y: 215, distance: 9.6
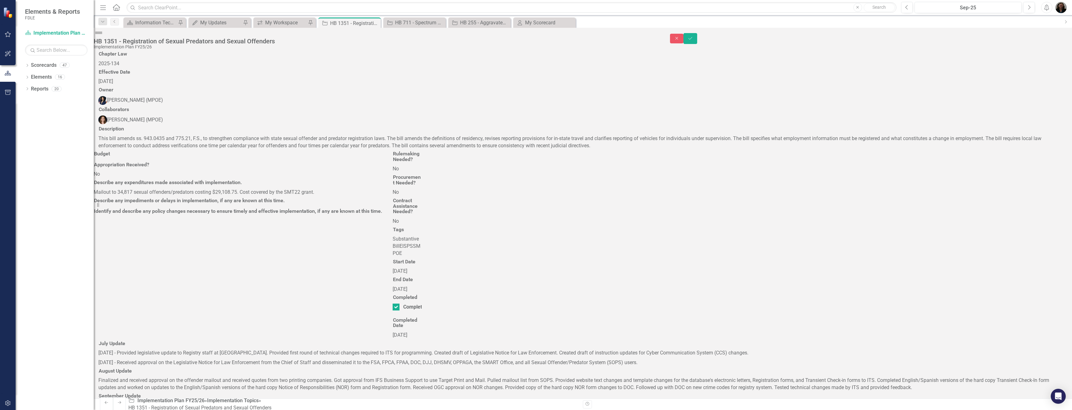
scroll to position [0, 0]
drag, startPoint x: 159, startPoint y: 491, endPoint x: 111, endPoint y: 491, distance: 48.7
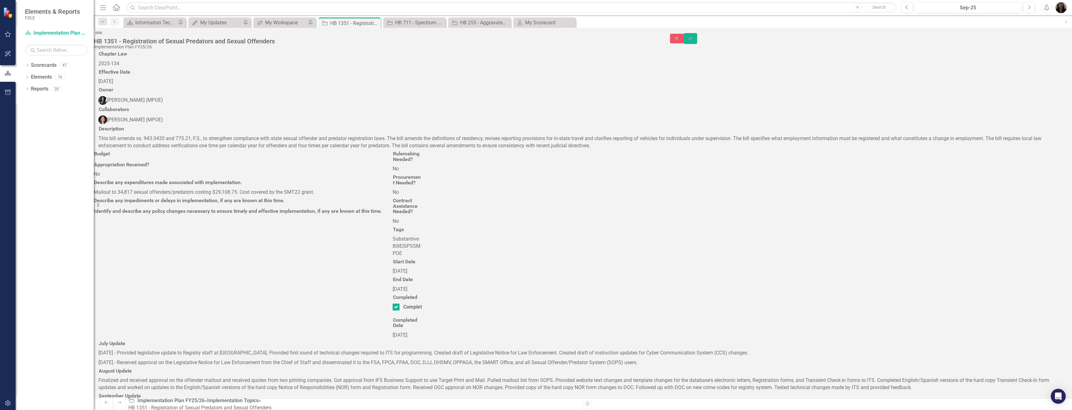
click at [697, 33] on button "Save" at bounding box center [690, 38] width 14 height 11
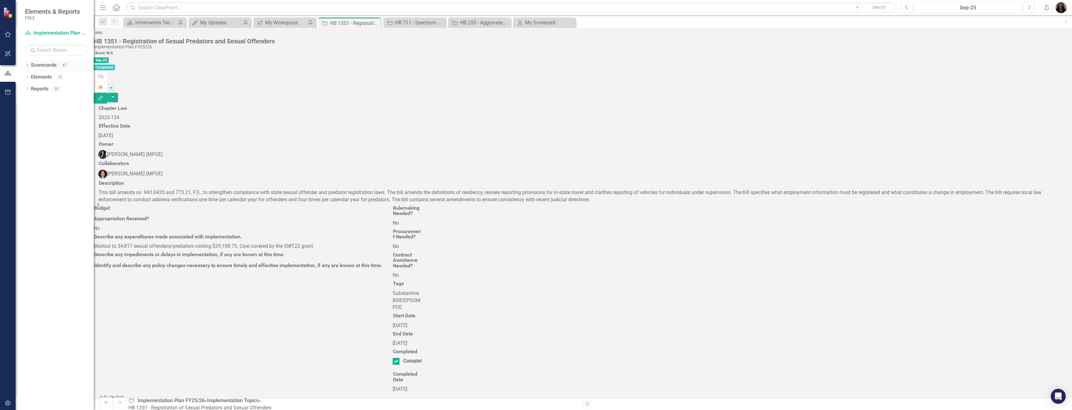
click at [27, 65] on icon "Dropdown" at bounding box center [27, 65] width 4 height 3
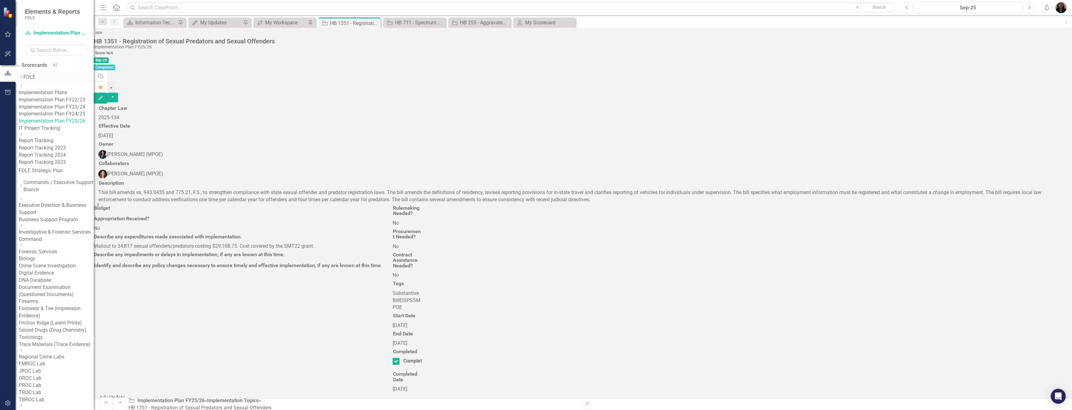
click at [23, 77] on icon "Dropdown" at bounding box center [21, 77] width 5 height 4
click at [22, 88] on icon at bounding box center [22, 86] width 2 height 3
click at [66, 127] on link "Implementation Plan FY25/26" at bounding box center [56, 123] width 75 height 7
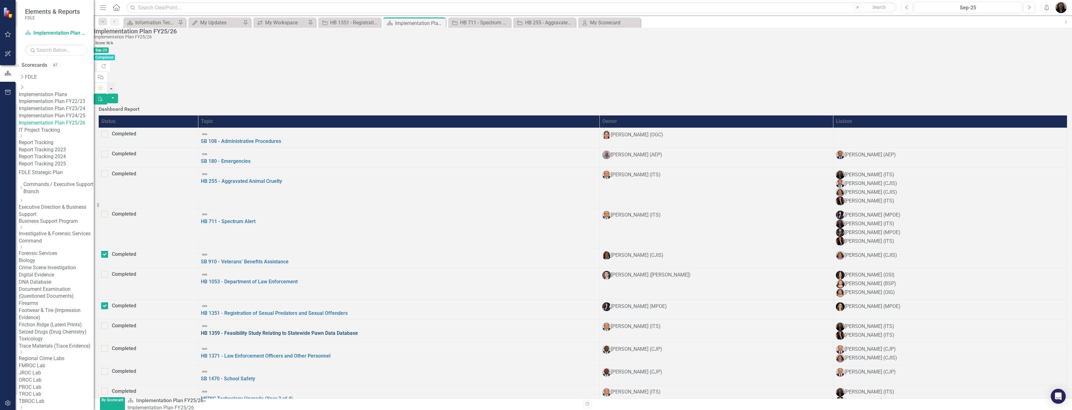
click at [358, 330] on link "HB 1359 - Feasibility Study Relating to Statewide Pawn Data Database" at bounding box center [279, 333] width 157 height 6
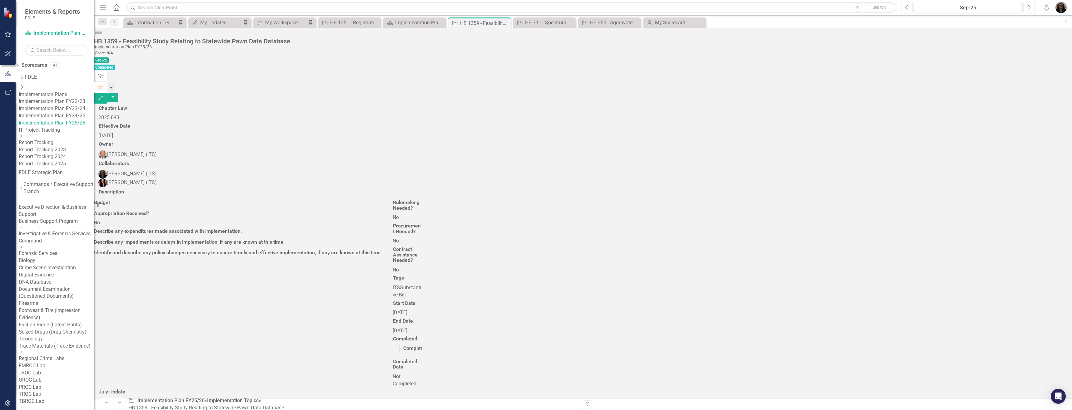
click at [103, 85] on icon "Favorite" at bounding box center [101, 87] width 6 height 4
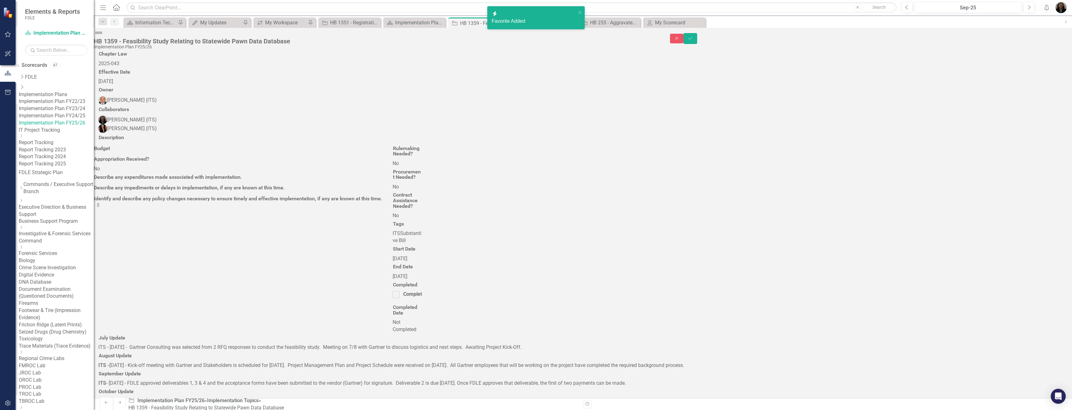
scroll to position [0, 0]
click at [153, 402] on icon "Bold" at bounding box center [148, 405] width 7 height 7
drag, startPoint x: 337, startPoint y: 423, endPoint x: 113, endPoint y: 416, distance: 223.7
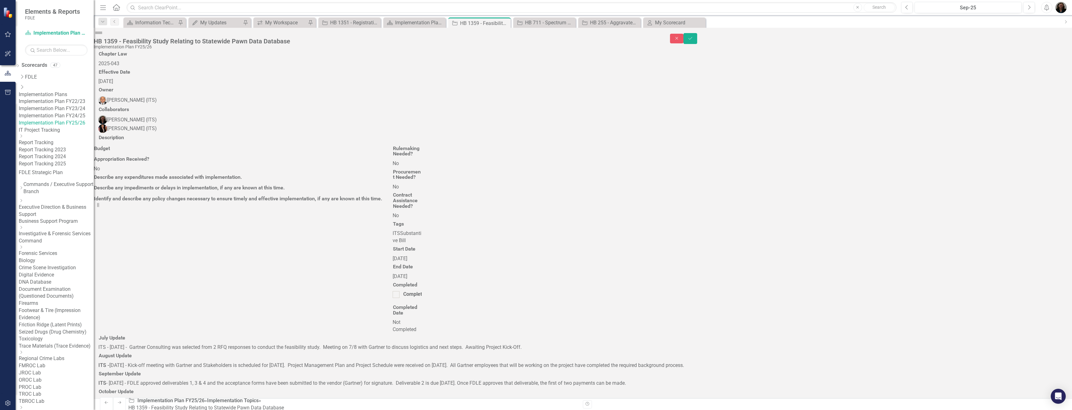
drag, startPoint x: 453, startPoint y: 419, endPoint x: 226, endPoint y: 415, distance: 227.4
drag, startPoint x: 363, startPoint y: 425, endPoint x: 198, endPoint y: 427, distance: 164.9
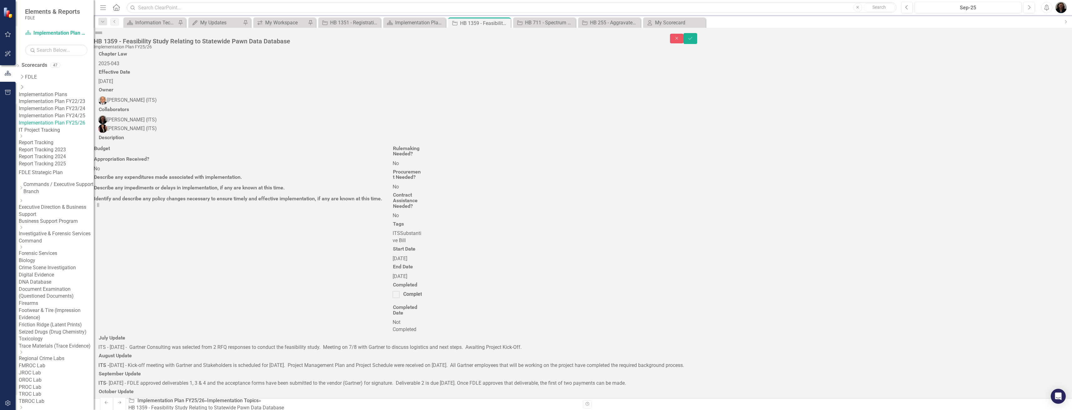
drag, startPoint x: 437, startPoint y: 417, endPoint x: 418, endPoint y: 417, distance: 18.1
click at [418, 410] on p "ITS - [DATE] -FDLE approved deliverables 1, 2, 3 & 4. Invoices are routing for …" at bounding box center [583, 418] width 964 height 7
click at [693, 38] on icon "Save" at bounding box center [690, 38] width 6 height 4
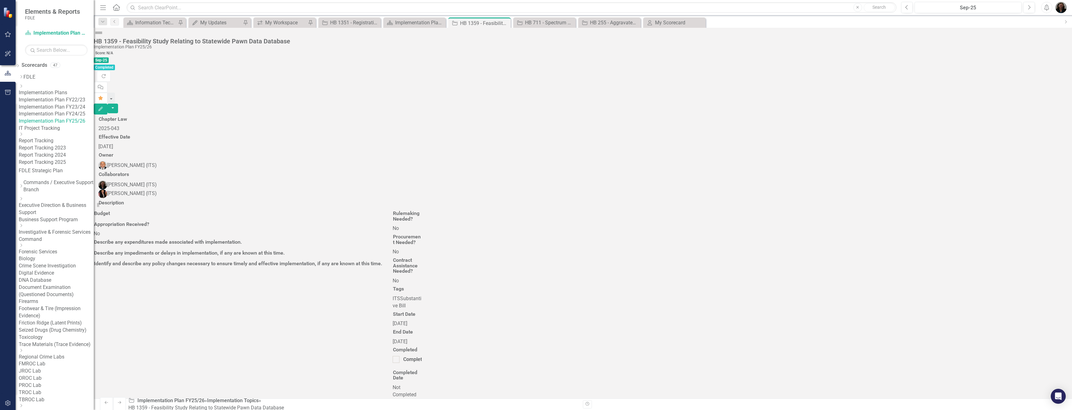
click at [607, 17] on div "Dropdown Search Scorecard Information Technology Services Landing Page Pin My U…" at bounding box center [583, 21] width 978 height 12
click at [361, 24] on div "HB 1351 - Registration of Sexual Predators and Sexual Offenders" at bounding box center [351, 23] width 43 height 8
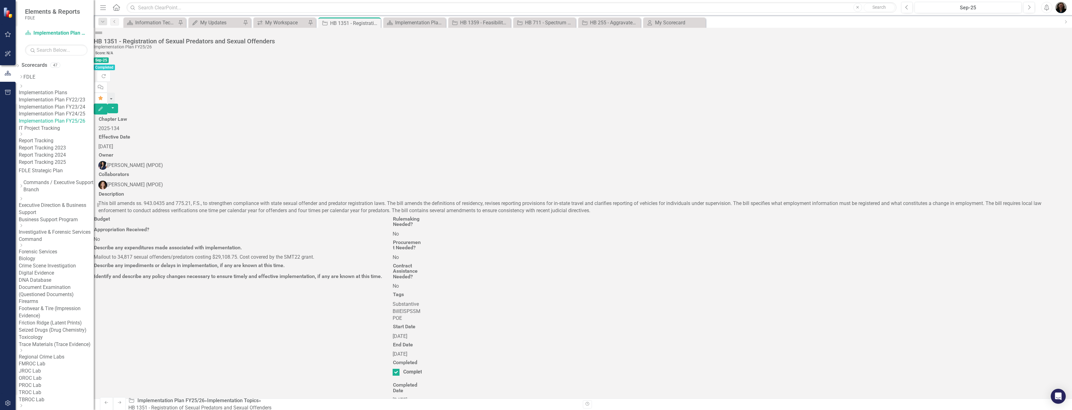
click at [104, 38] on img at bounding box center [99, 33] width 10 height 10
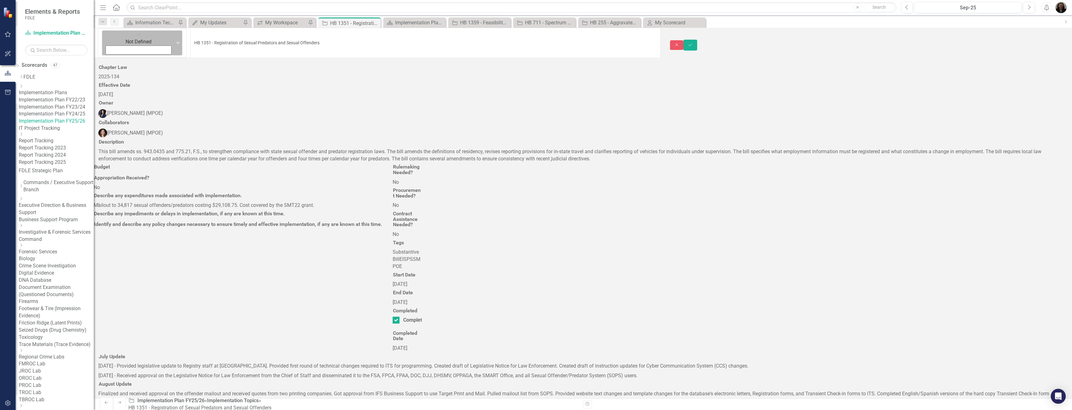
click at [136, 38] on img at bounding box center [139, 35] width 6 height 6
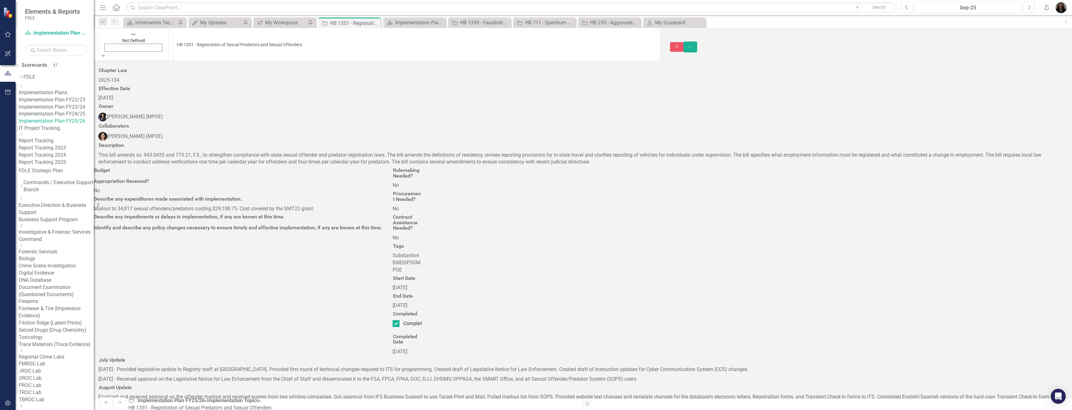
click at [697, 42] on button "Save" at bounding box center [690, 47] width 14 height 11
